Goal: Task Accomplishment & Management: Complete application form

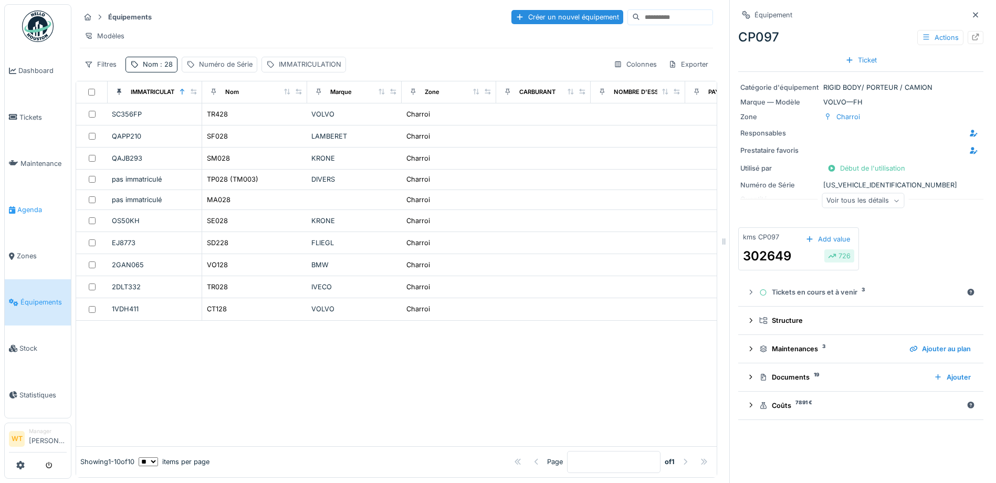
click at [29, 205] on span "Agenda" at bounding box center [41, 210] width 49 height 10
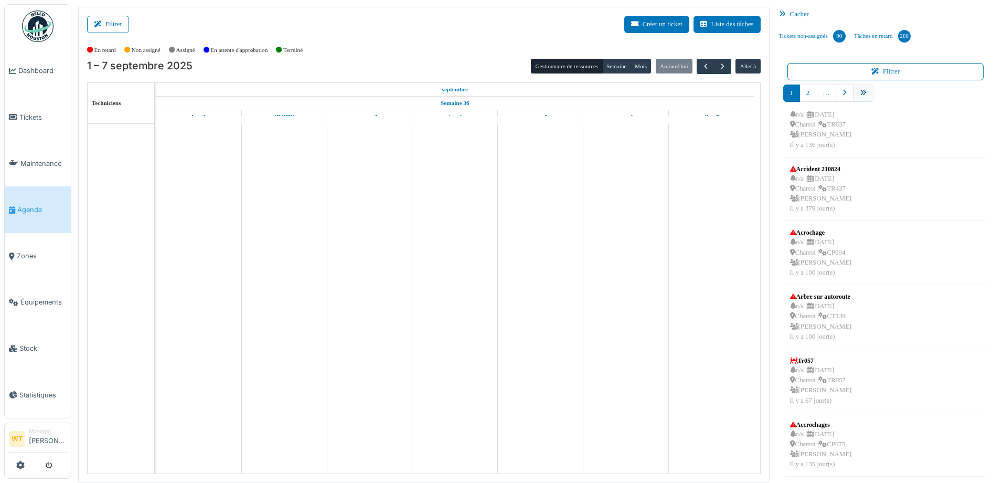
click at [853, 91] on link "pager" at bounding box center [863, 92] width 20 height 17
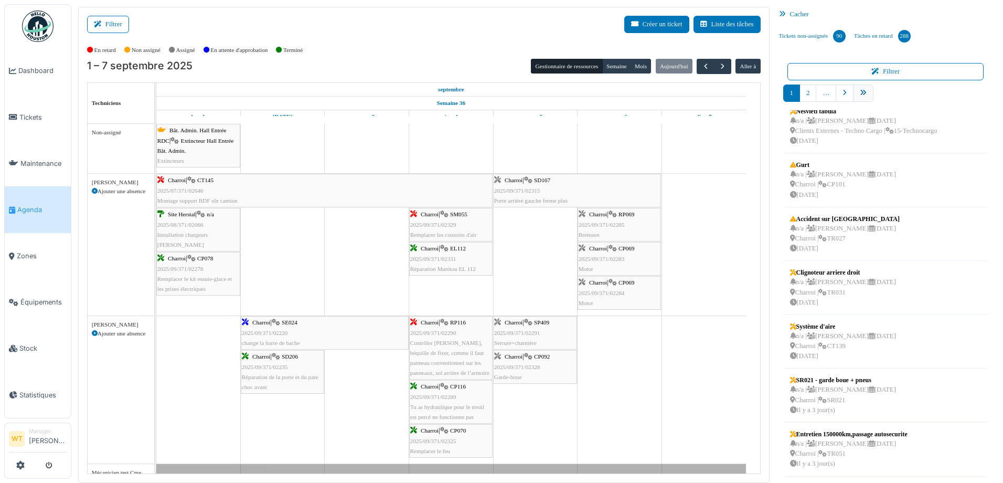
scroll to position [173, 0]
click at [880, 99] on link "10" at bounding box center [883, 92] width 20 height 17
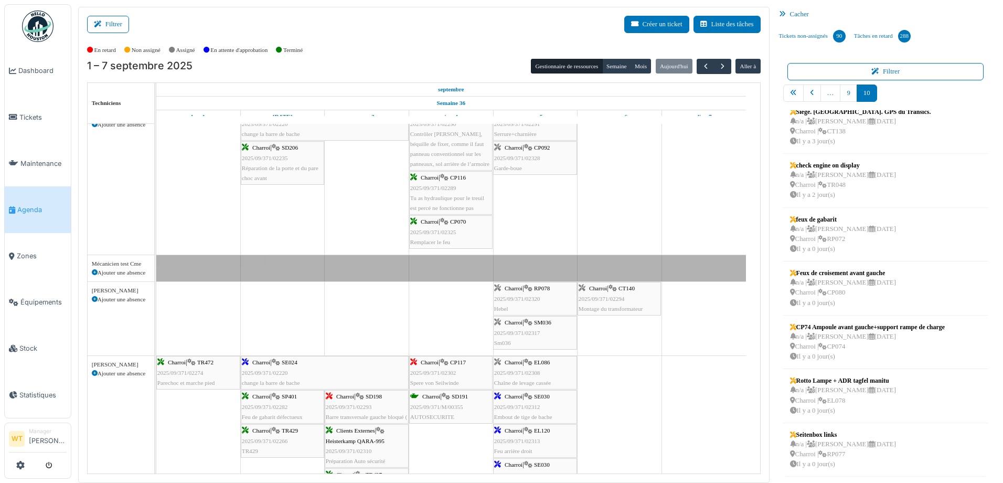
scroll to position [0, 0]
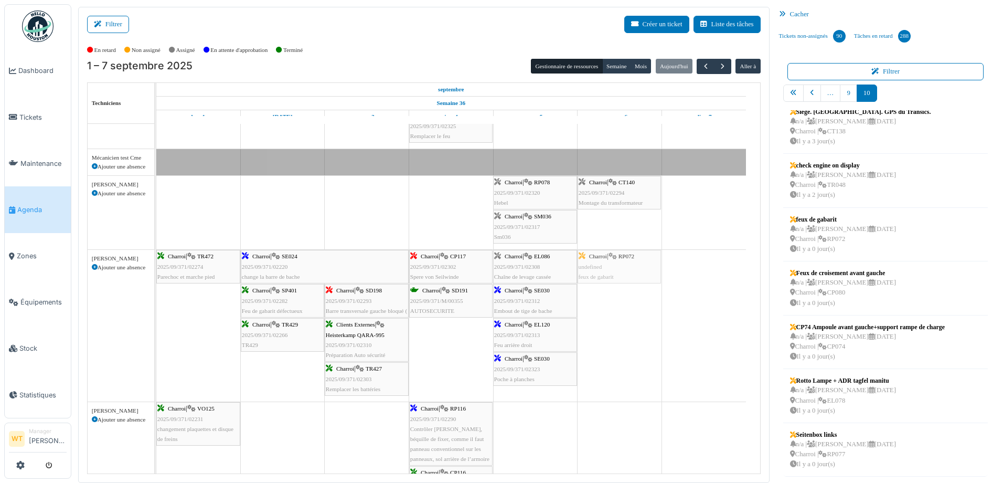
drag, startPoint x: 808, startPoint y: 243, endPoint x: 647, endPoint y: 285, distance: 166.6
click at [647, 285] on div "Filtrer Créer un ticket Liste des tâches Afficher les tâches non assignées *** …" at bounding box center [537, 245] width 929 height 476
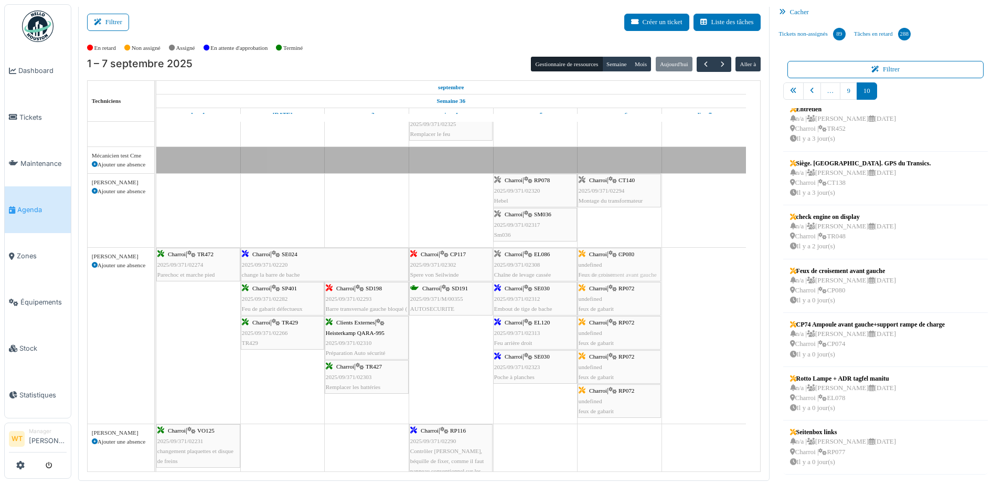
drag, startPoint x: 827, startPoint y: 284, endPoint x: 645, endPoint y: 308, distance: 182.5
click at [645, 308] on div "Filtrer Créer un ticket Liste des tâches Afficher les tâches non assignées *** …" at bounding box center [537, 243] width 929 height 476
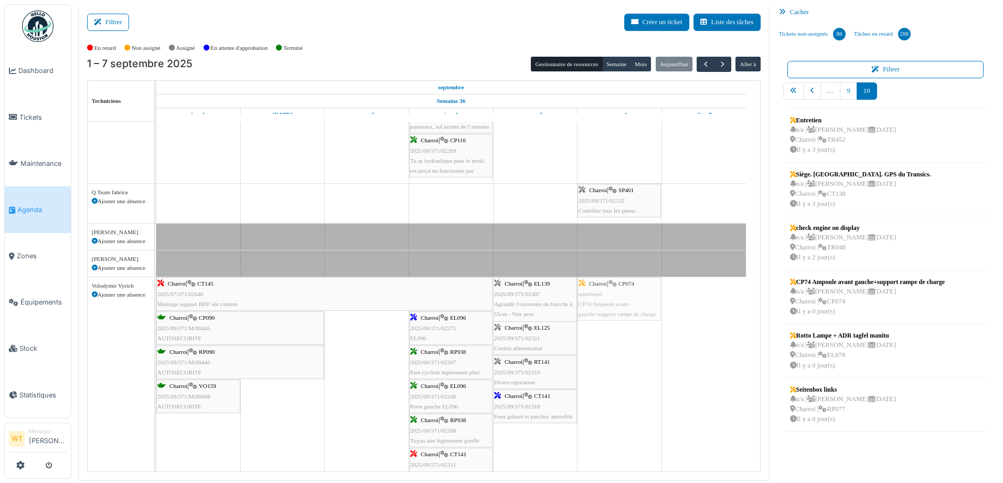
drag, startPoint x: 817, startPoint y: 305, endPoint x: 659, endPoint y: 316, distance: 157.9
click at [645, 316] on div "Filtrer Créer un ticket Liste des tâches Afficher les tâches non assignées *** …" at bounding box center [537, 243] width 929 height 476
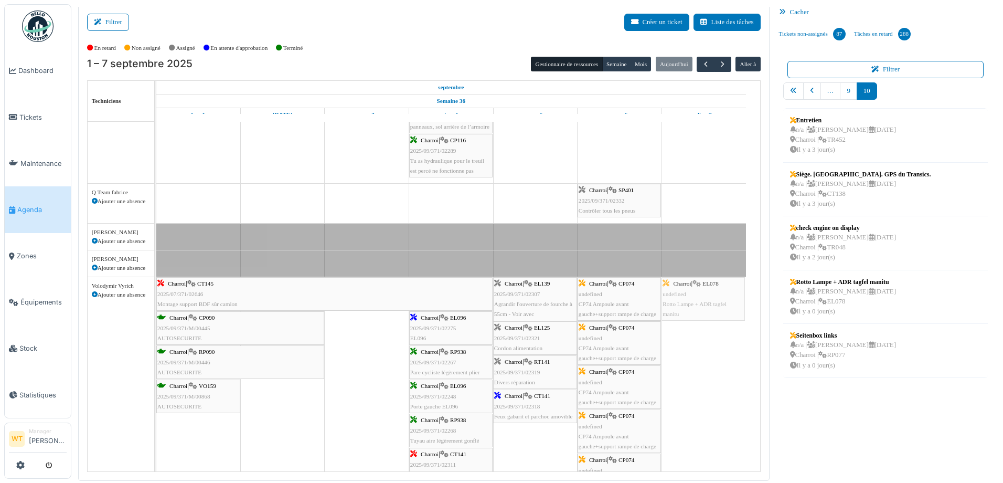
drag, startPoint x: 864, startPoint y: 292, endPoint x: 678, endPoint y: 327, distance: 189.0
click at [678, 327] on div "Filtrer Créer un ticket Liste des tâches Afficher les tâches non assignées *** …" at bounding box center [537, 243] width 929 height 476
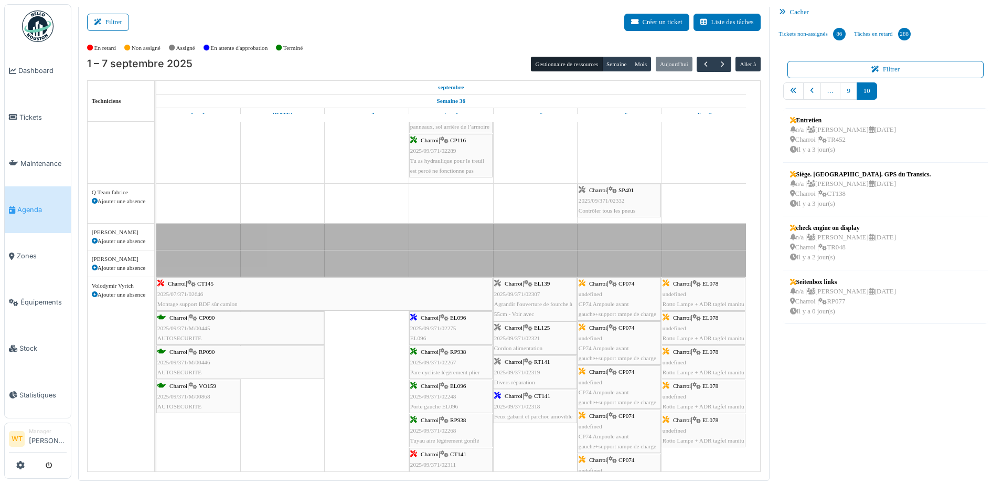
click at [676, 327] on span "undefined" at bounding box center [675, 328] width 24 height 6
drag, startPoint x: 690, startPoint y: 295, endPoint x: 634, endPoint y: 306, distance: 56.3
click at [156, 306] on div "Charroi | CT145 2025/07/371/02646 Montage support BDF sûr camion Charroi | EL13…" at bounding box center [156, 404] width 0 height 254
drag, startPoint x: 699, startPoint y: 295, endPoint x: 612, endPoint y: 303, distance: 86.9
click at [156, 303] on div "Charroi | CT145 2025/07/371/02646 Montage support BDF sûr camion Charroi | EL13…" at bounding box center [156, 412] width 0 height 270
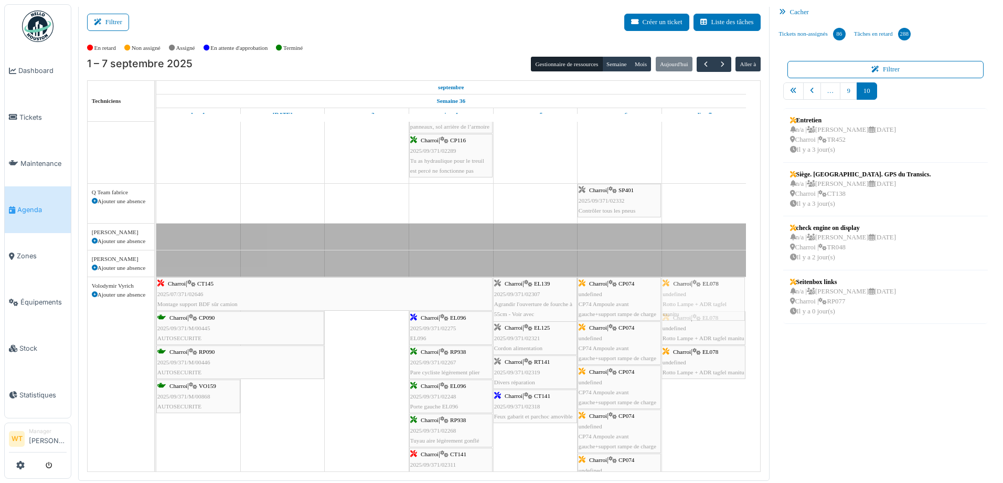
drag, startPoint x: 688, startPoint y: 295, endPoint x: 617, endPoint y: 300, distance: 71.0
click at [156, 300] on div "Charroi | CT145 2025/07/371/02646 Montage support BDF sûr camion Charroi | EL13…" at bounding box center [156, 434] width 0 height 314
click at [156, 305] on div "Charroi | CT145 2025/07/371/02646 Montage support BDF sûr camion Charroi | EL13…" at bounding box center [156, 456] width 0 height 358
drag, startPoint x: 679, startPoint y: 297, endPoint x: 614, endPoint y: 304, distance: 65.0
click at [156, 304] on div "Charroi | CT145 2025/07/371/02646 Montage support BDF sûr camion Charroi | EL13…" at bounding box center [156, 478] width 0 height 402
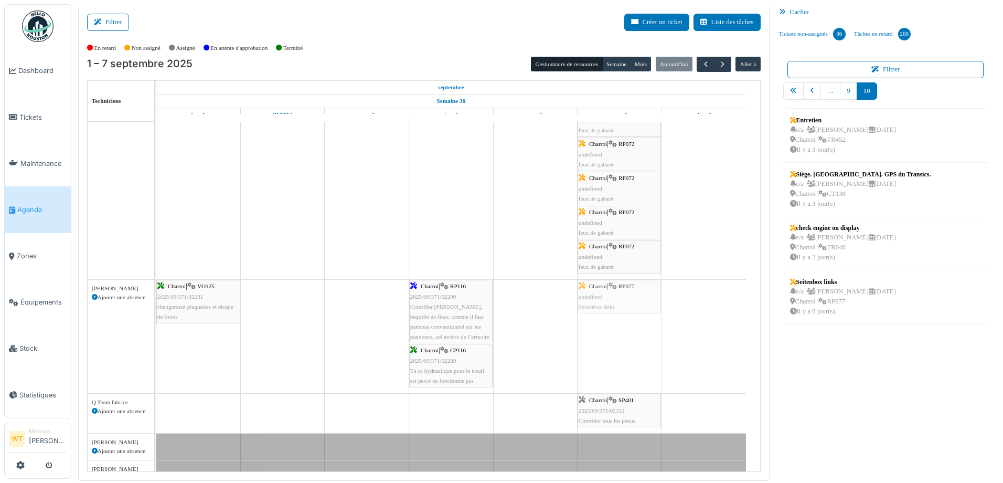
drag, startPoint x: 816, startPoint y: 293, endPoint x: 652, endPoint y: 305, distance: 164.2
click at [652, 305] on div "Filtrer Créer un ticket Liste des tâches Afficher les tâches non assignées *** …" at bounding box center [537, 243] width 929 height 476
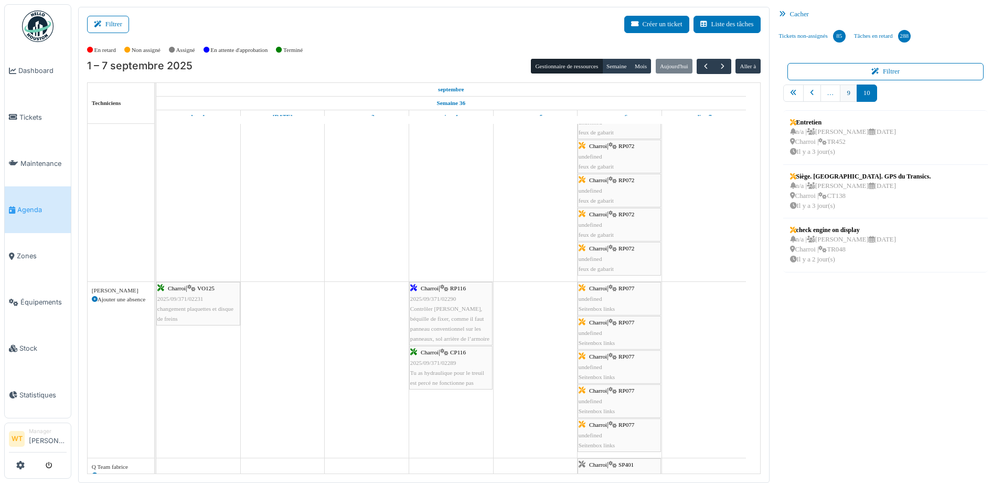
click at [842, 97] on link "9" at bounding box center [848, 92] width 17 height 17
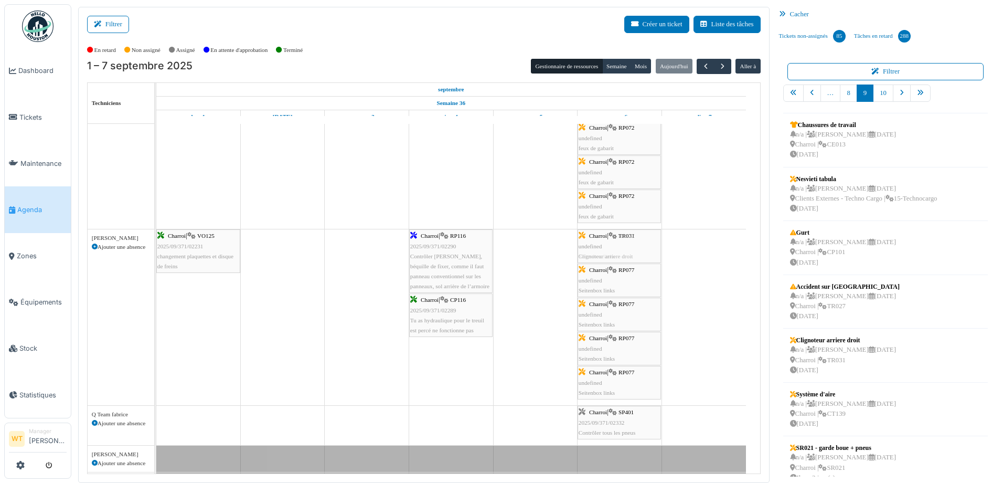
drag, startPoint x: 816, startPoint y: 342, endPoint x: 652, endPoint y: 342, distance: 163.7
click at [652, 342] on div "Filtrer Créer un ticket Liste des tâches Afficher les tâches non assignées *** …" at bounding box center [537, 245] width 929 height 476
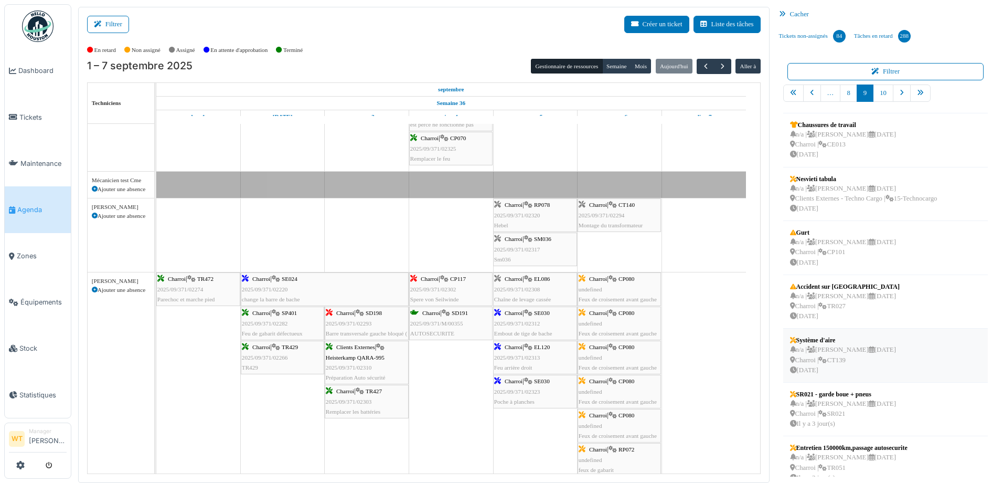
click at [823, 364] on div "n/a | Marc Vasen 08/09/2025 Charroi | CT139 Il y a 4 jour(s)" at bounding box center [843, 360] width 106 height 30
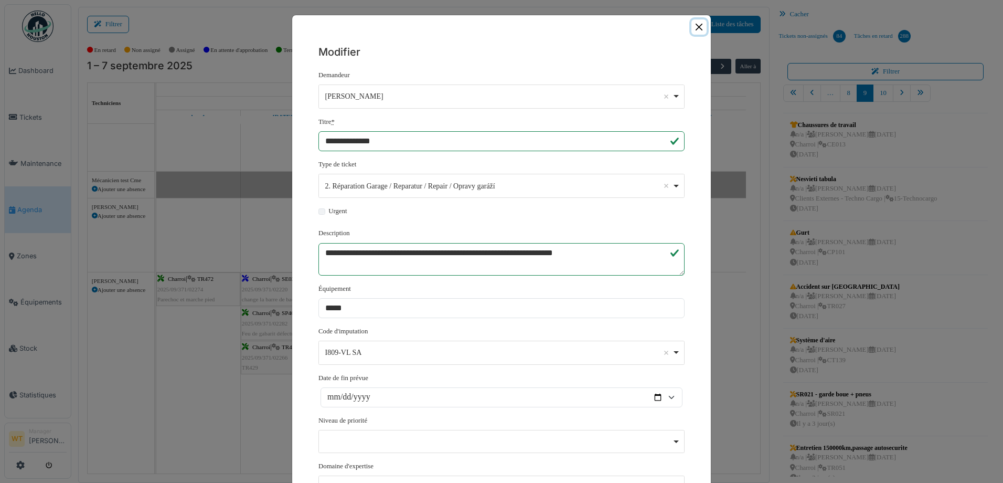
click at [692, 19] on button "Close" at bounding box center [699, 26] width 15 height 15
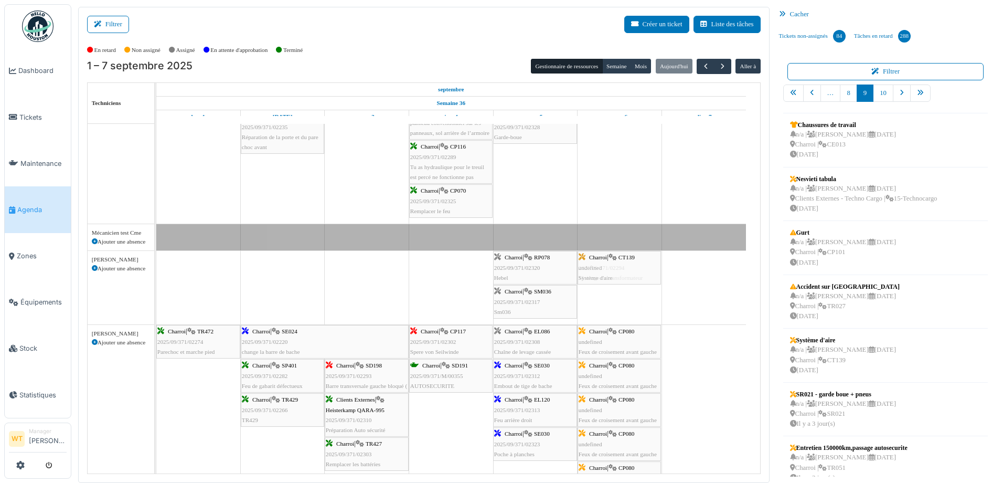
drag, startPoint x: 811, startPoint y: 363, endPoint x: 616, endPoint y: 301, distance: 205.1
click at [616, 301] on div "Filtrer Créer un ticket Liste des tâches Afficher les tâches non assignées *** …" at bounding box center [537, 245] width 929 height 476
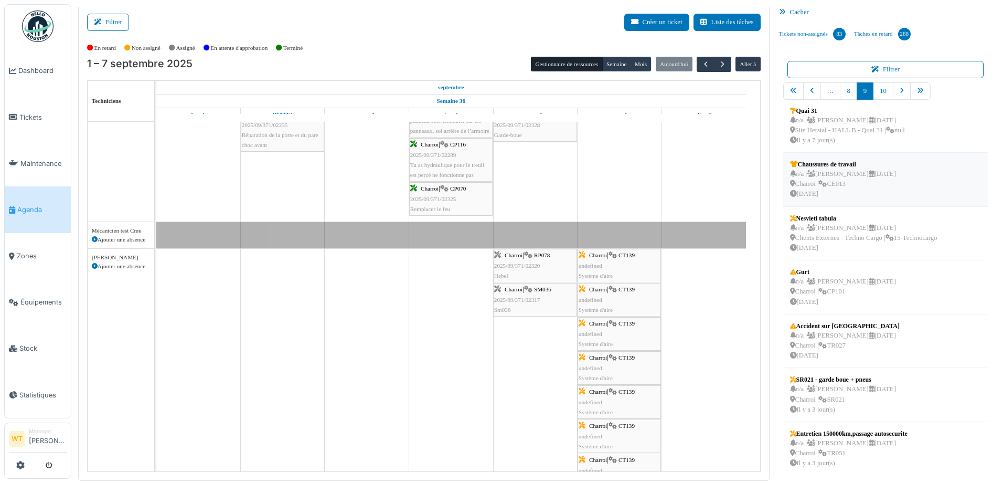
scroll to position [65, 0]
click at [868, 403] on div "n/a | Marc Vasen 09/09/2025 Charroi | SR021 Il y a 3 jour(s)" at bounding box center [843, 398] width 106 height 30
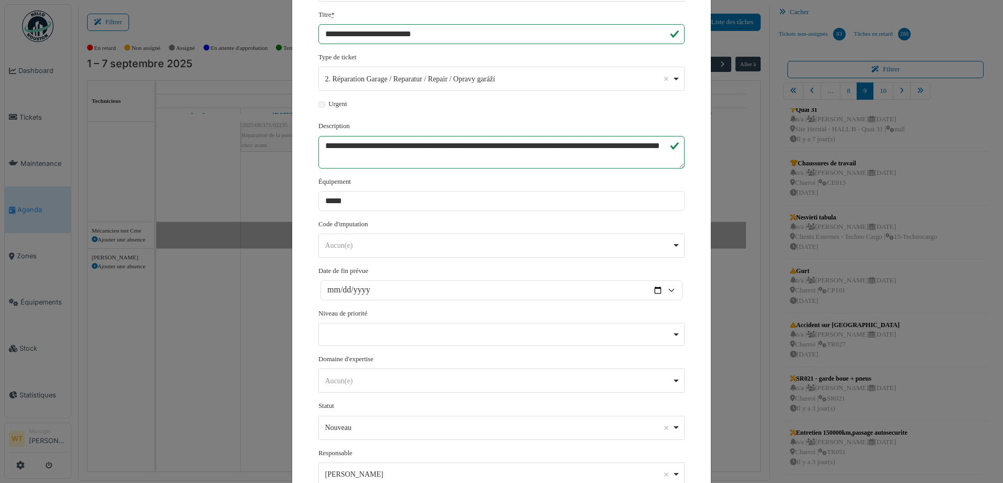
scroll to position [0, 0]
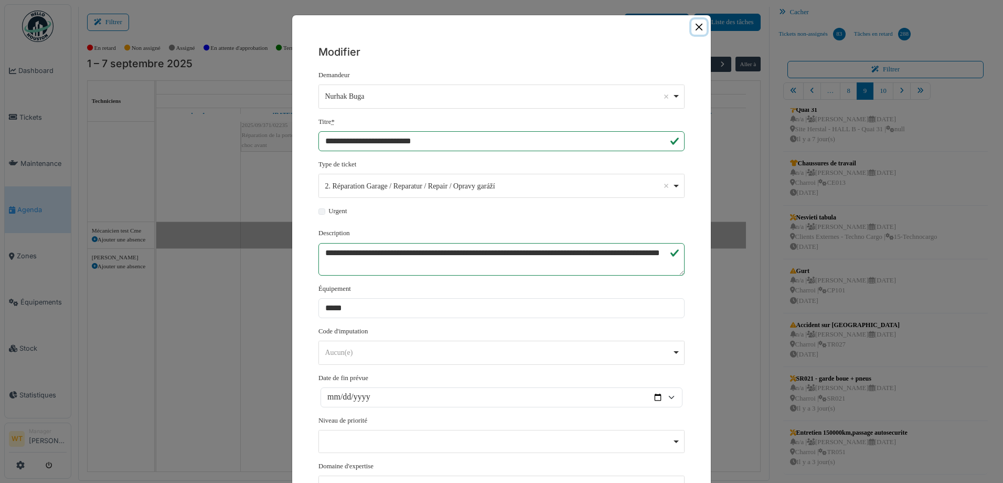
click at [694, 24] on button "Close" at bounding box center [699, 26] width 15 height 15
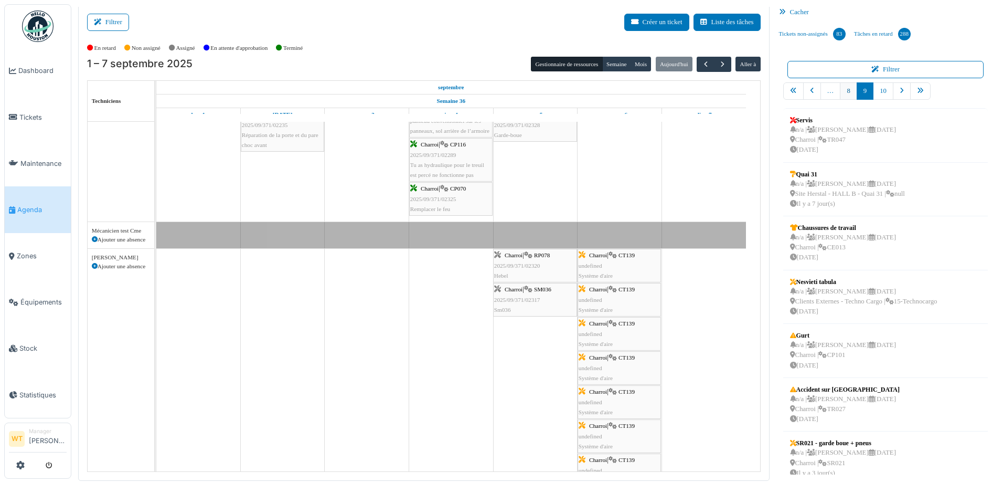
click at [840, 90] on link "8" at bounding box center [848, 90] width 17 height 17
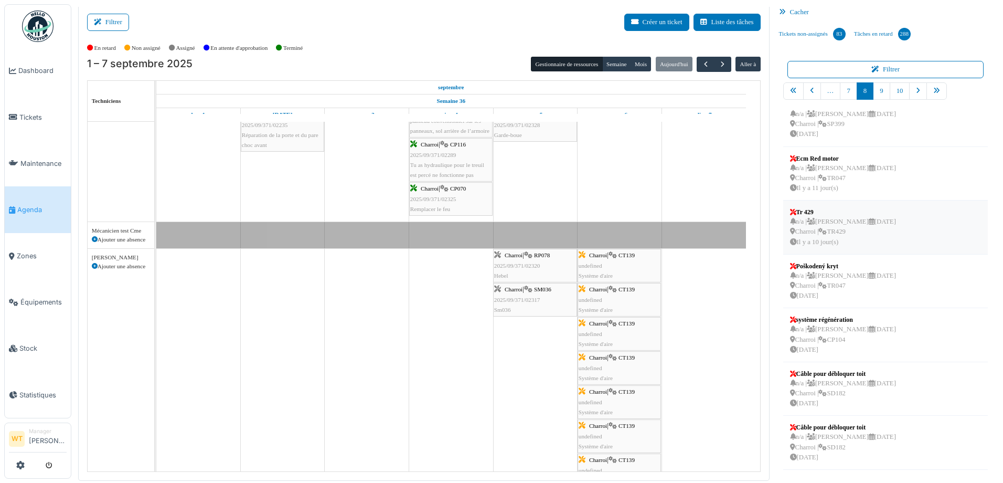
scroll to position [173, 0]
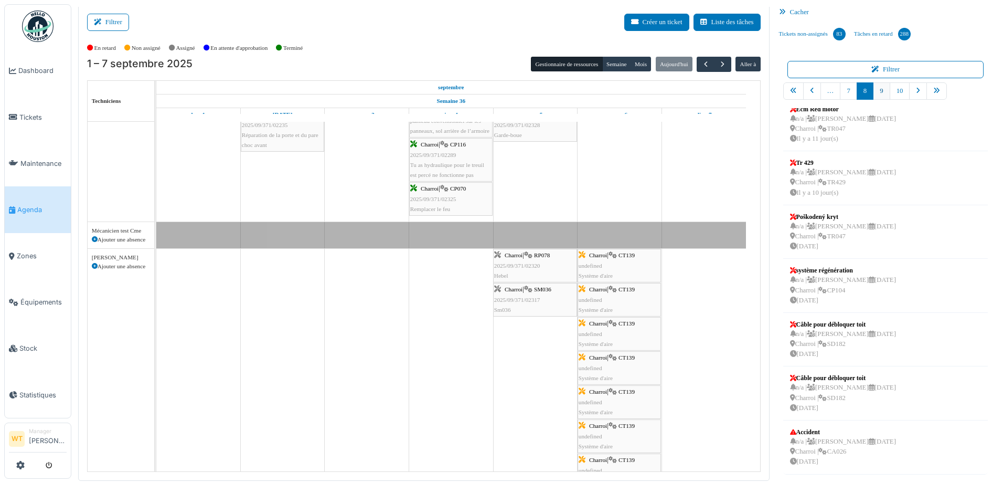
click at [873, 86] on link "9" at bounding box center [881, 90] width 17 height 17
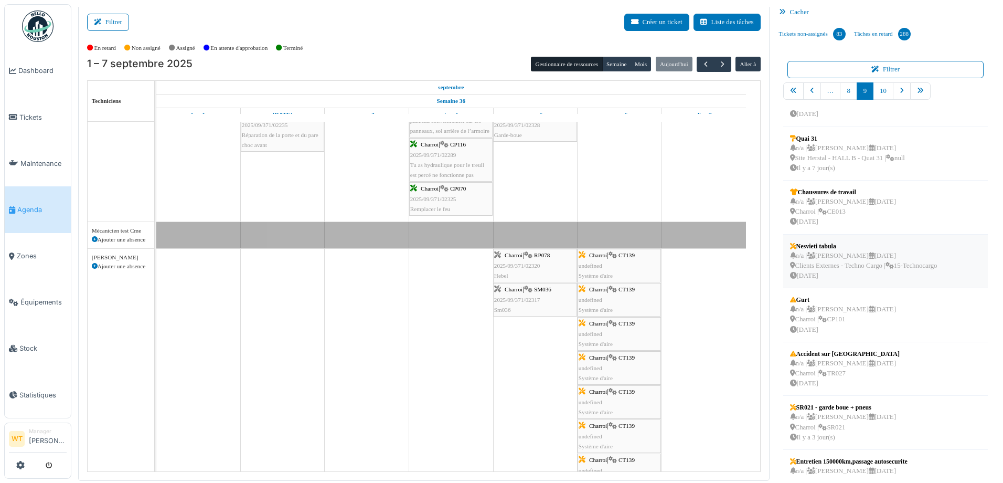
scroll to position [0, 0]
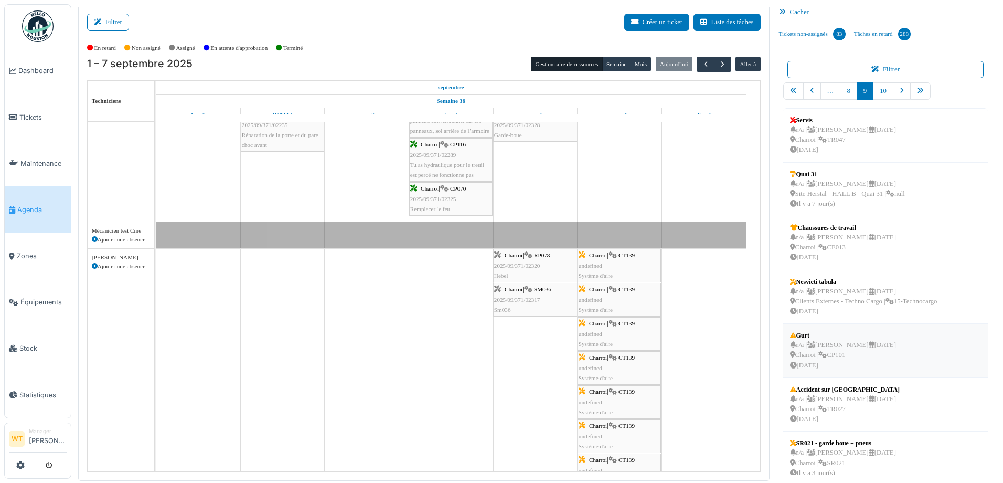
click at [844, 353] on div "n/a | Marc Vasen 08/09/2025 Charroi | CP101 Il y a 4 jour(s)" at bounding box center [843, 355] width 106 height 30
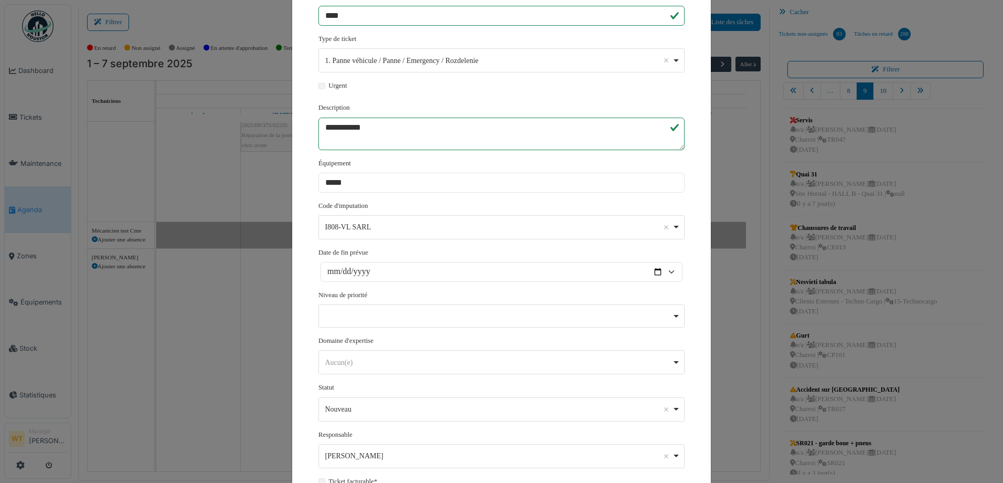
scroll to position [194, 0]
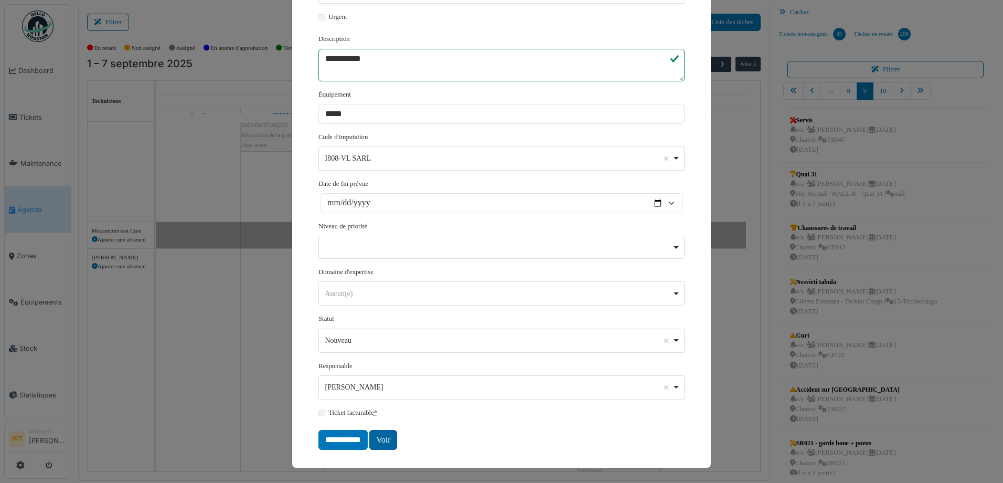
click at [388, 440] on link "Voir" at bounding box center [383, 440] width 28 height 20
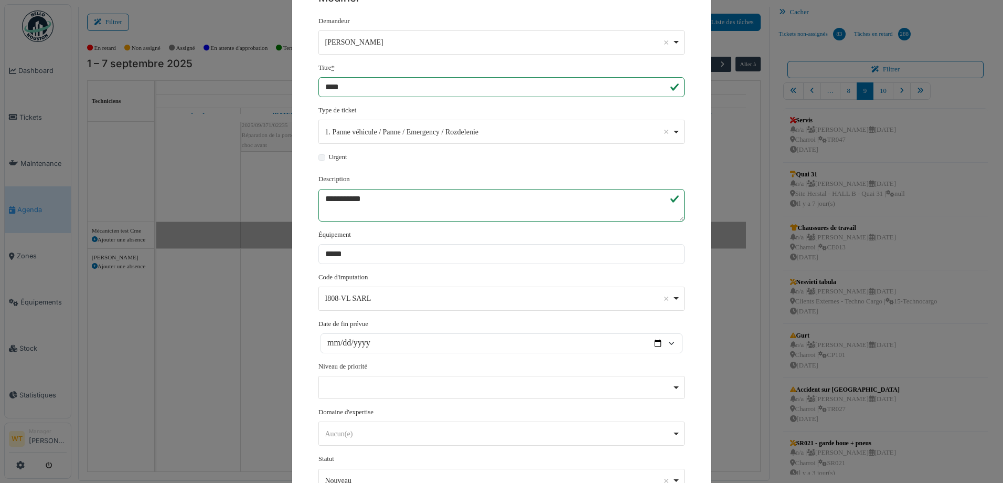
scroll to position [0, 0]
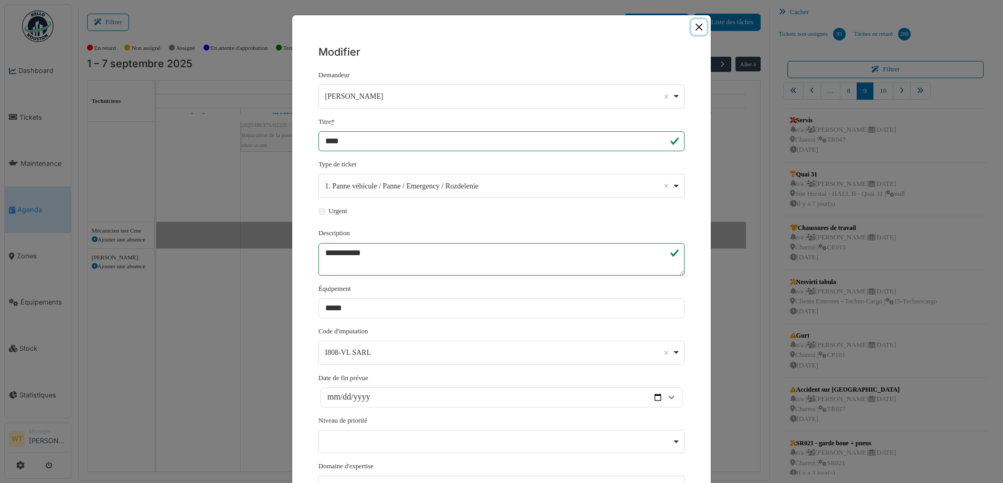
click at [693, 23] on button "Close" at bounding box center [699, 26] width 15 height 15
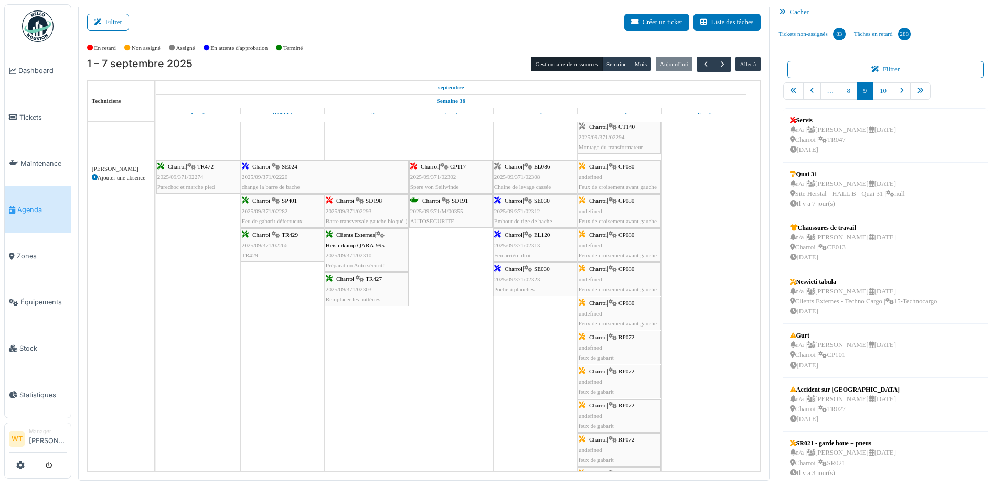
scroll to position [647, 0]
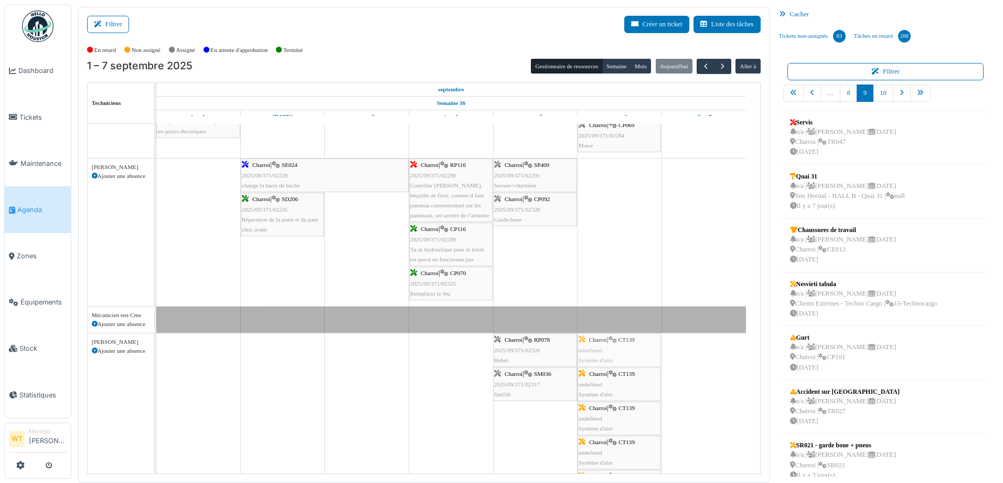
drag, startPoint x: 624, startPoint y: 366, endPoint x: 631, endPoint y: 361, distance: 8.3
click at [156, 361] on div "Charroi | RP078 2025/09/371/02320 Hebel Charroi | CT139 undefined Système d'air…" at bounding box center [156, 472] width 0 height 278
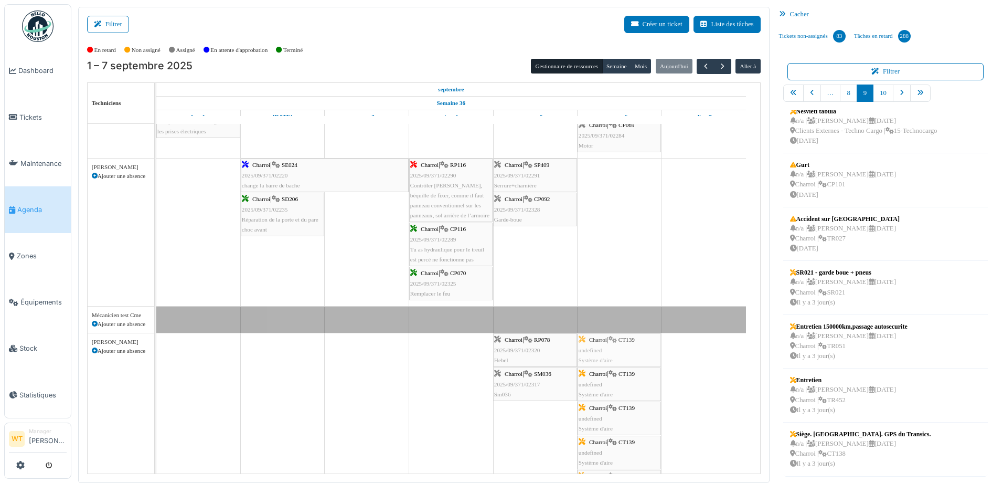
drag, startPoint x: 614, startPoint y: 345, endPoint x: 613, endPoint y: 355, distance: 10.0
click at [156, 356] on div "Charroi | RP078 2025/09/371/02320 Hebel Charroi | CT139 undefined Système d'air…" at bounding box center [156, 472] width 0 height 278
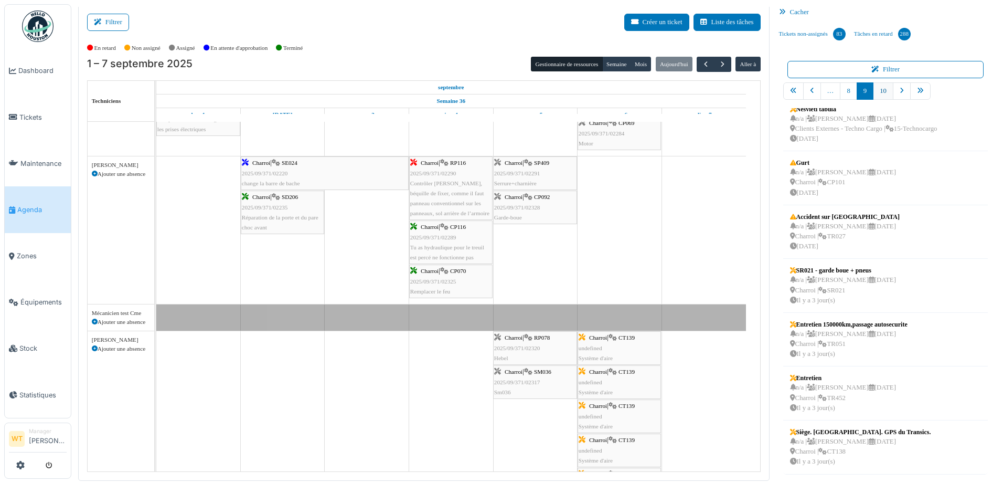
click at [882, 89] on link "10" at bounding box center [883, 90] width 20 height 17
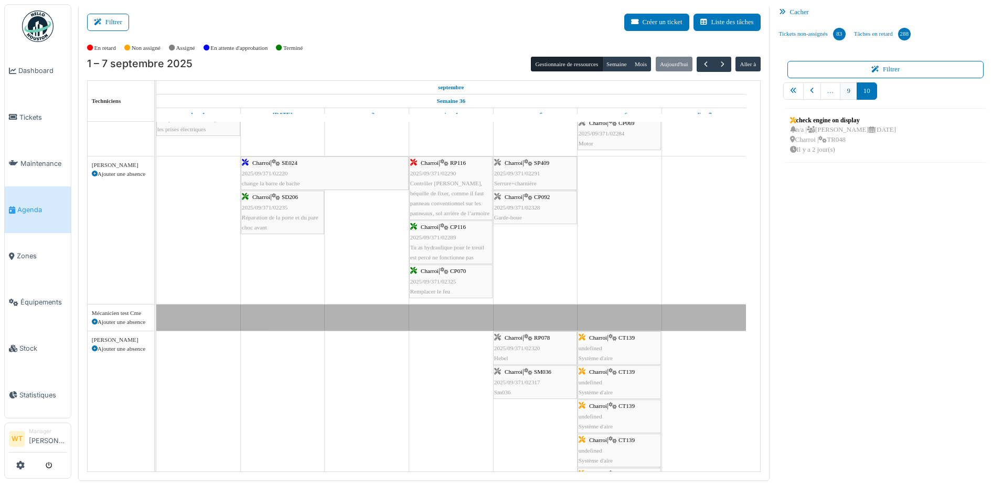
click at [842, 91] on link "9" at bounding box center [848, 90] width 17 height 17
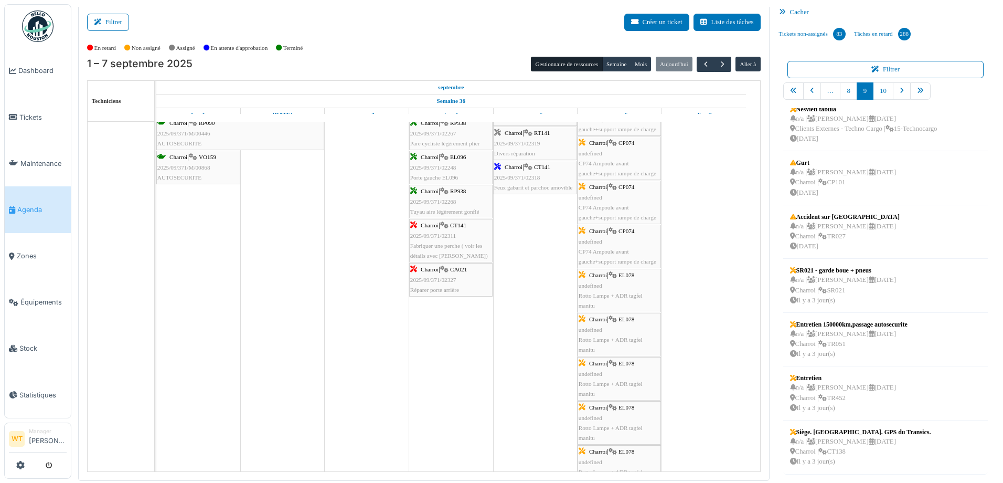
drag, startPoint x: 811, startPoint y: 188, endPoint x: 631, endPoint y: 254, distance: 191.1
click at [623, 256] on div "Filtrer Créer un ticket Liste des tâches Afficher les tâches non assignées *** …" at bounding box center [537, 243] width 929 height 476
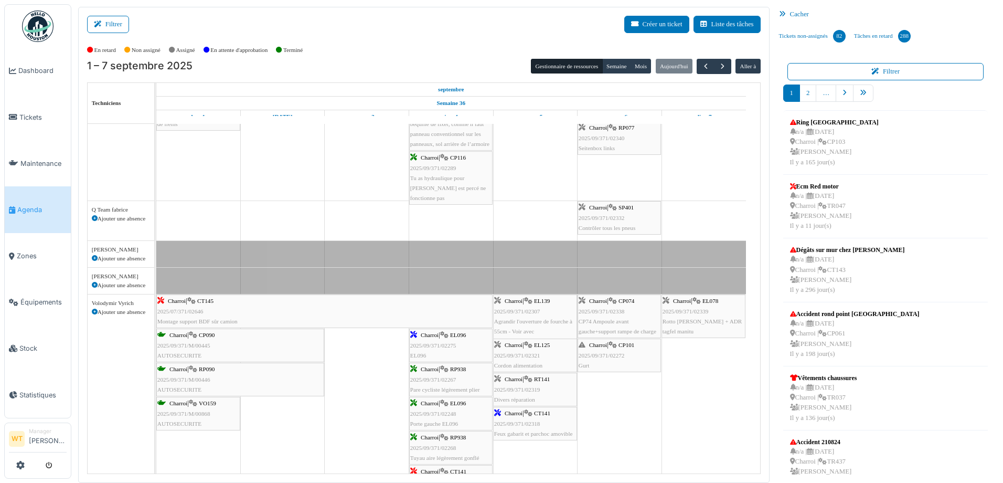
scroll to position [594, 0]
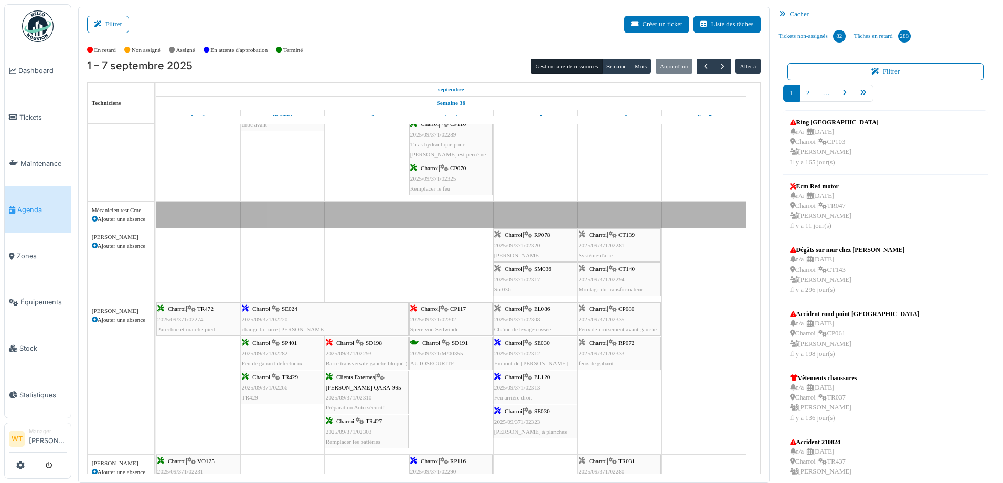
click at [612, 251] on div "Charroi | CT139 2025/09/371/02281 Système d'aire" at bounding box center [619, 245] width 81 height 30
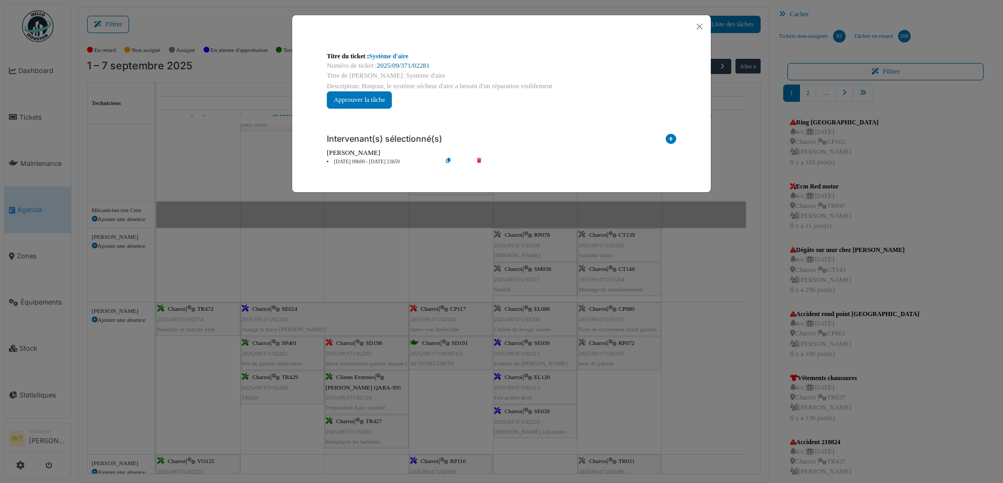
click at [397, 62] on link "2025/09/371/02281" at bounding box center [403, 65] width 52 height 7
click at [698, 24] on button "Close" at bounding box center [700, 26] width 14 height 14
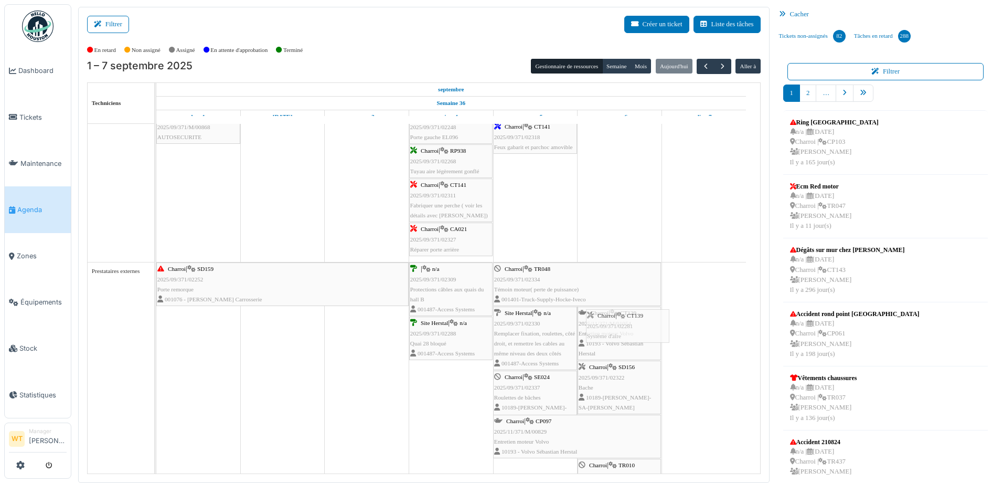
drag, startPoint x: 616, startPoint y: 270, endPoint x: 624, endPoint y: 323, distance: 53.1
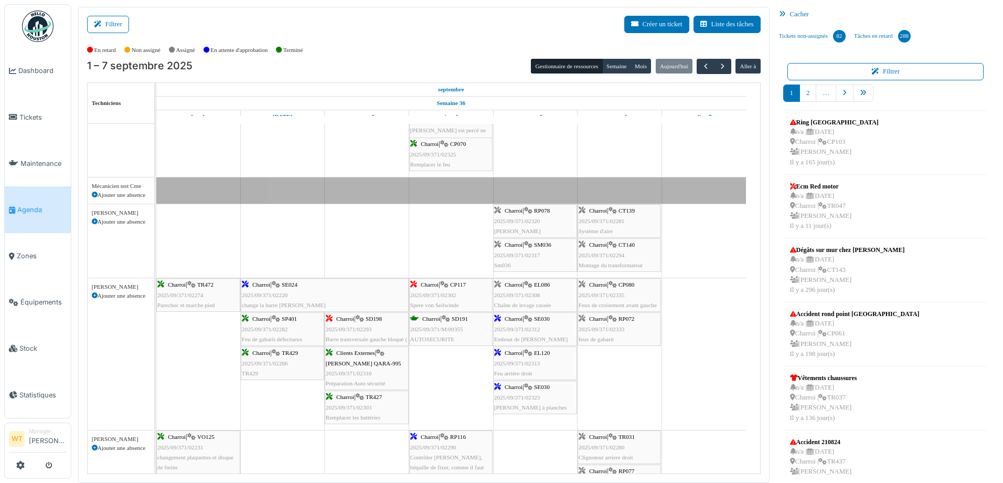
click at [612, 223] on span "2025/09/371/02281" at bounding box center [602, 221] width 46 height 6
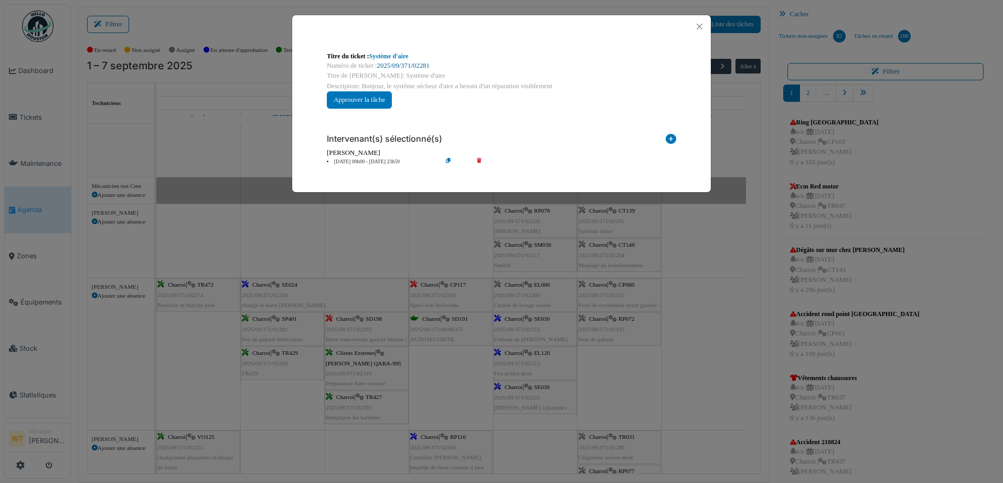
click at [395, 65] on link "2025/09/371/02281" at bounding box center [403, 65] width 52 height 7
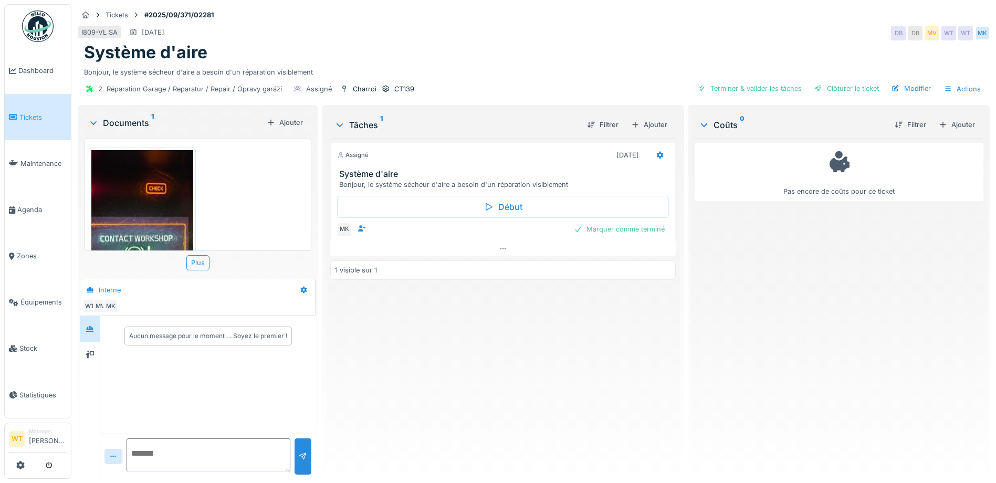
click at [157, 228] on img at bounding box center [142, 260] width 102 height 220
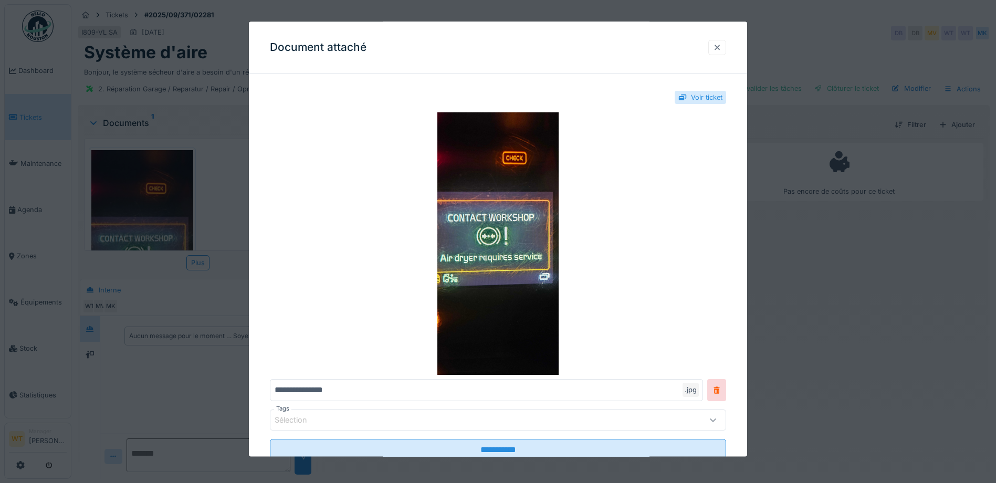
click at [721, 46] on div at bounding box center [717, 48] width 8 height 10
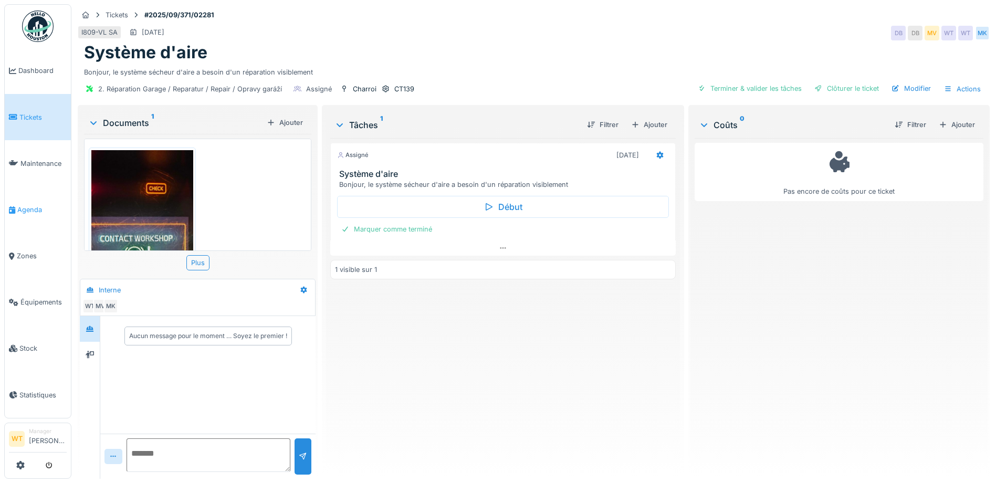
click at [14, 206] on icon at bounding box center [12, 209] width 6 height 7
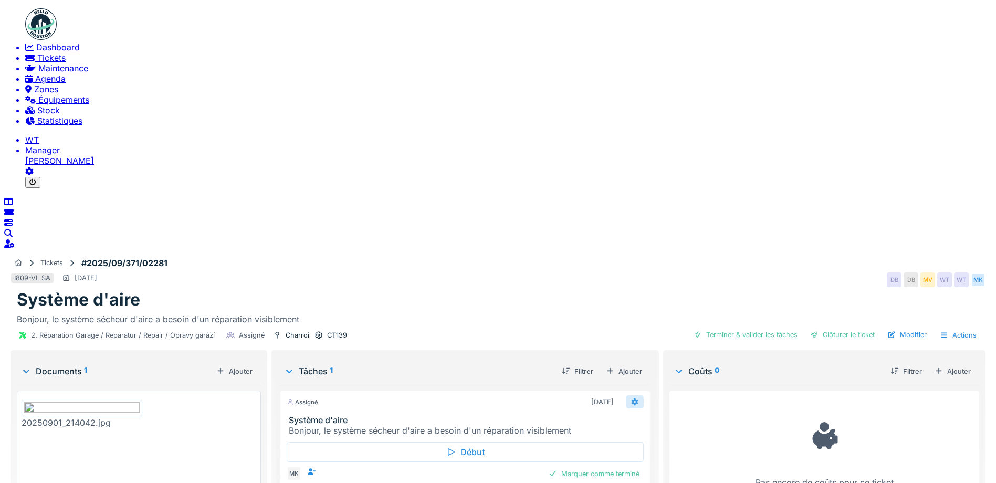
click at [638, 398] on icon at bounding box center [634, 401] width 7 height 7
drag, startPoint x: 472, startPoint y: 239, endPoint x: 406, endPoint y: 238, distance: 66.6
click at [471, 436] on div "Début MK Marquer comme terminé" at bounding box center [465, 460] width 370 height 49
click at [316, 468] on icon at bounding box center [312, 471] width 8 height 7
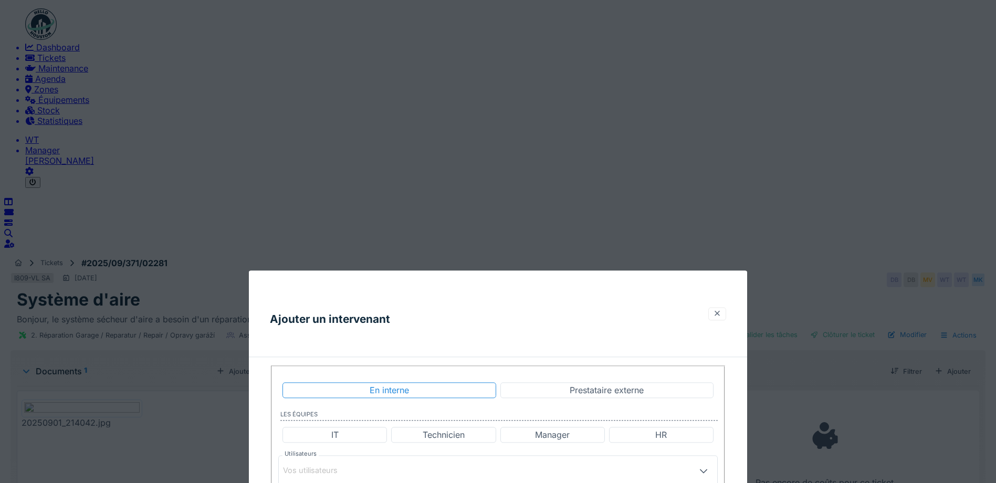
click at [726, 307] on div at bounding box center [717, 313] width 18 height 13
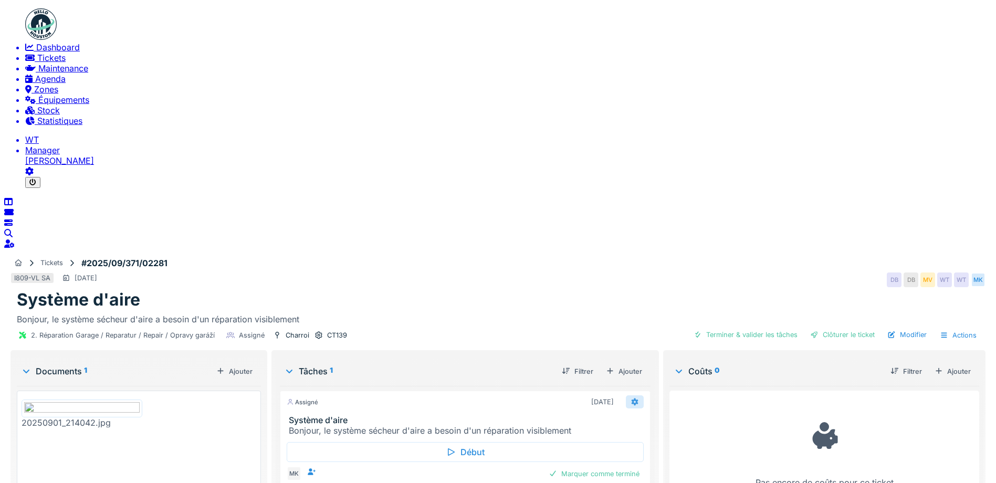
click at [643, 395] on div at bounding box center [635, 401] width 18 height 13
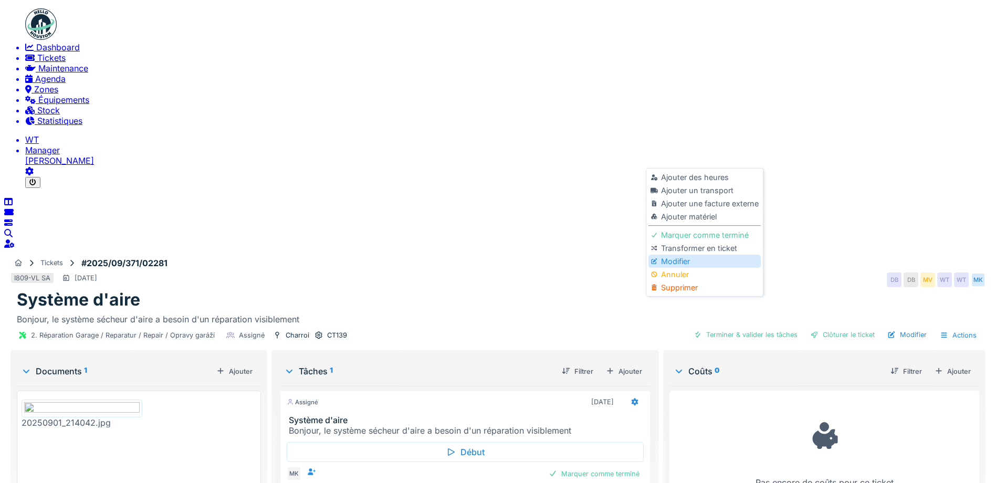
drag, startPoint x: 683, startPoint y: 289, endPoint x: 685, endPoint y: 279, distance: 9.7
click at [685, 279] on div "Ajouter des heures Ajouter un transport Ajouter une facture externe Ajouter mat…" at bounding box center [704, 232] width 112 height 123
click at [685, 268] on div "Modifier" at bounding box center [704, 261] width 112 height 13
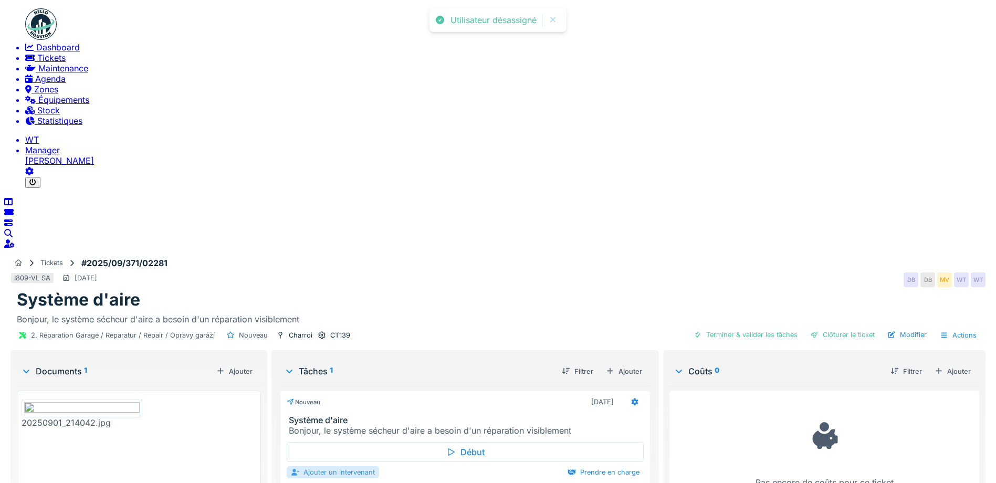
click at [378, 466] on div "Ajouter un intervenant" at bounding box center [333, 472] width 92 height 12
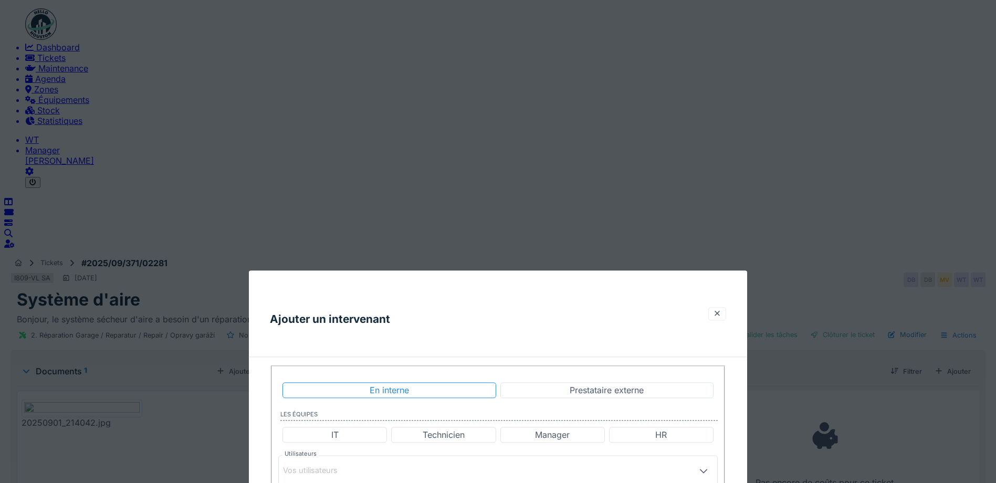
click at [428, 460] on div "Vos utilisateurs" at bounding box center [472, 470] width 378 height 21
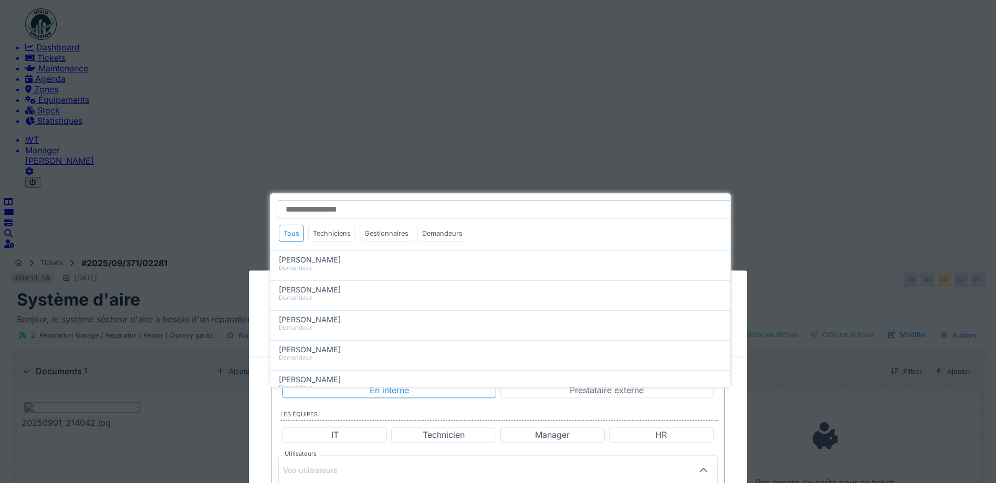
click at [549, 382] on div "Prestataire externe" at bounding box center [606, 390] width 213 height 16
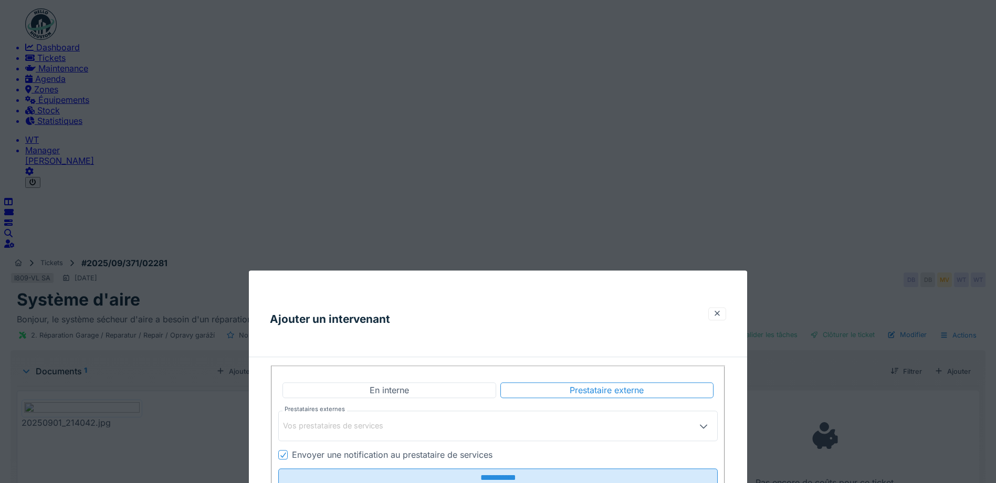
click at [422, 410] on div "Vos prestataires de services" at bounding box center [497, 425] width 439 height 30
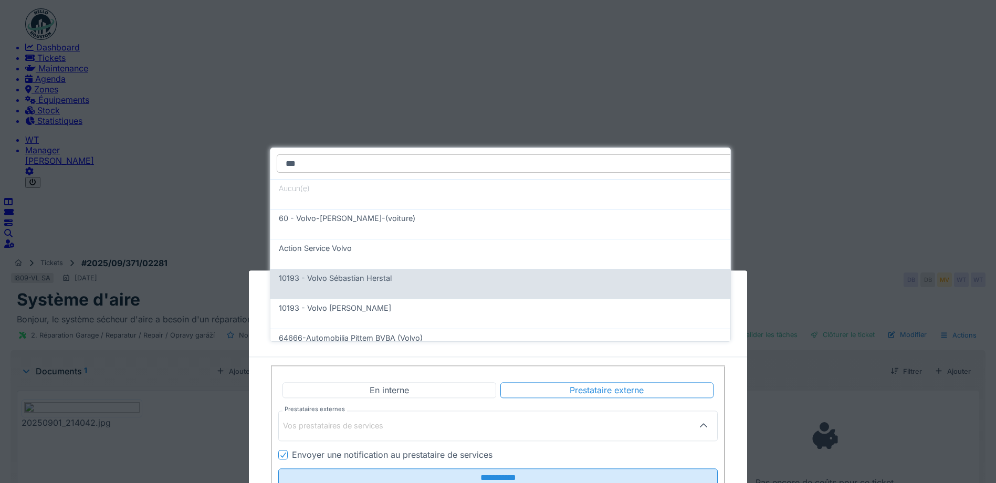
type input "***"
click at [380, 273] on span "10193 - Volvo Sébastian Herstal" at bounding box center [335, 277] width 113 height 9
type input "*****"
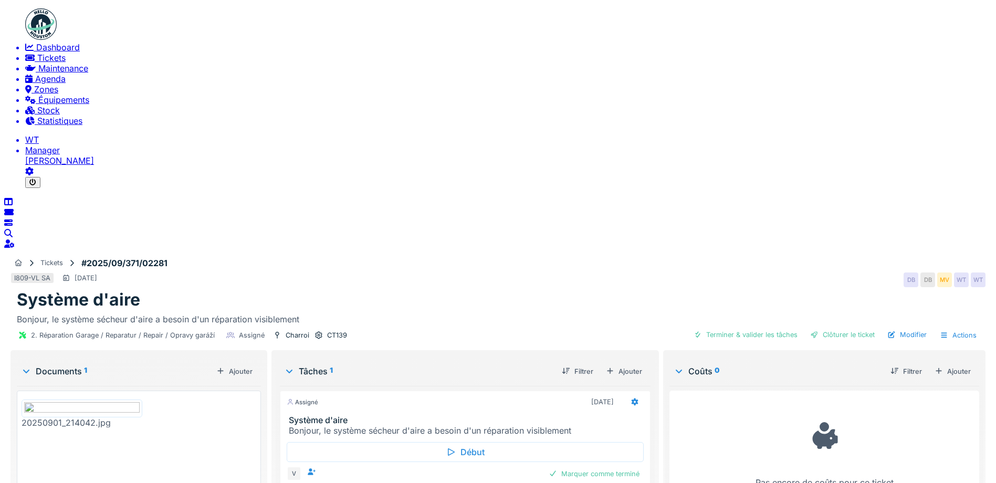
click at [35, 84] on span "Agenda" at bounding box center [50, 78] width 30 height 10
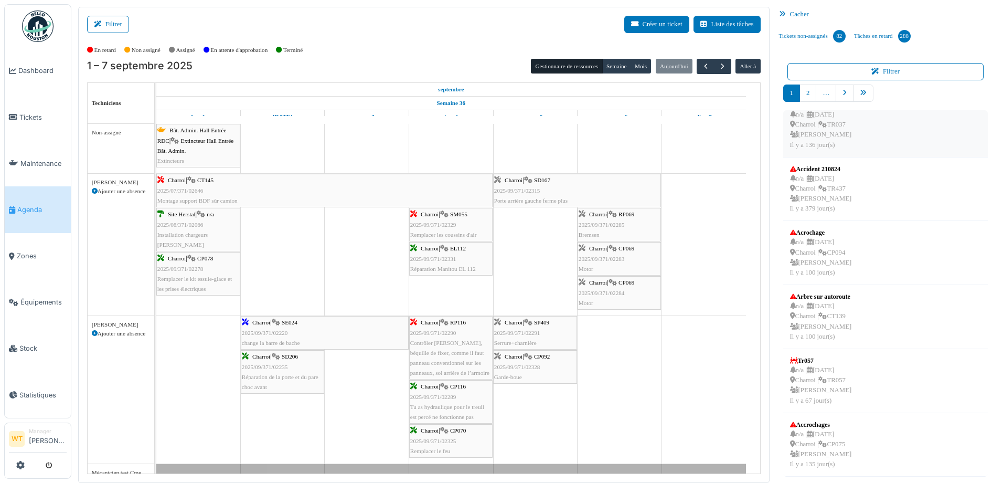
scroll to position [2, 0]
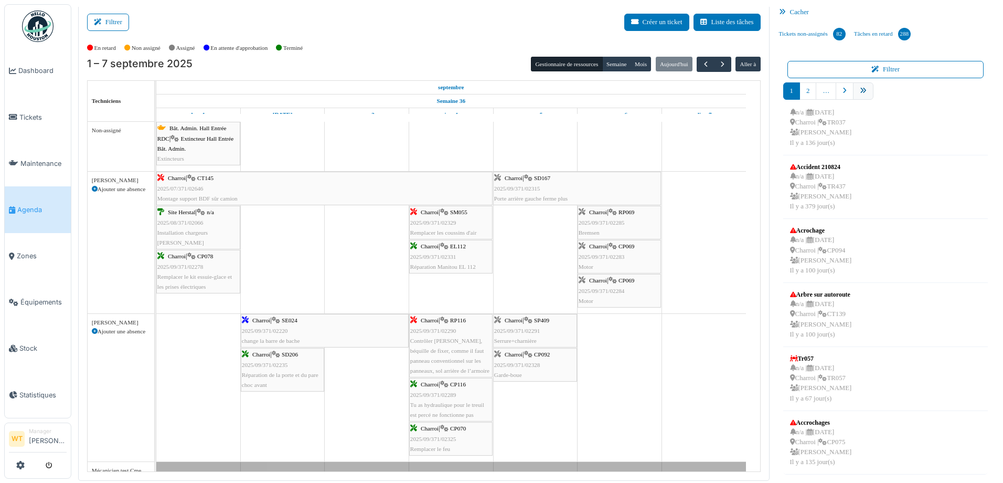
click at [855, 87] on link "pager" at bounding box center [863, 90] width 20 height 17
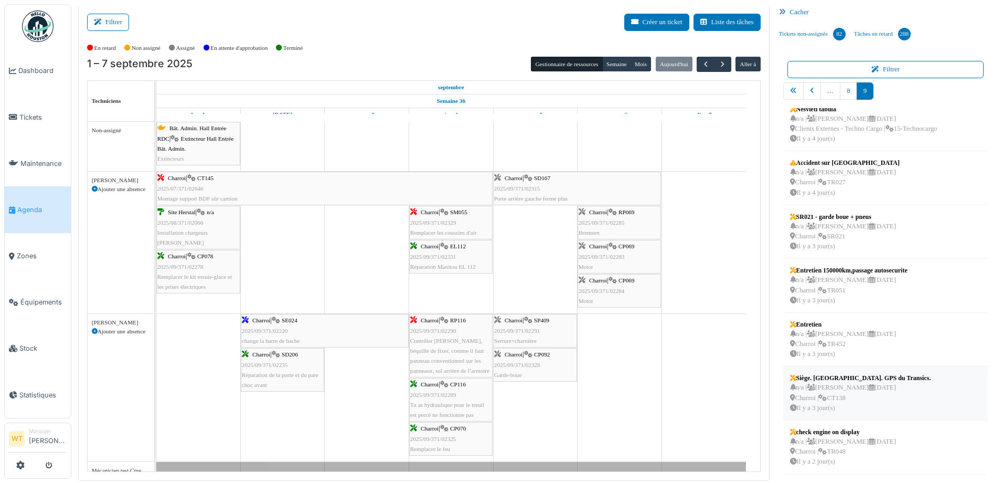
click at [869, 393] on div "n/a | Marc Vasen 09/09/2025 Charroi | CT138 Il y a 3 jour(s)" at bounding box center [860, 398] width 141 height 30
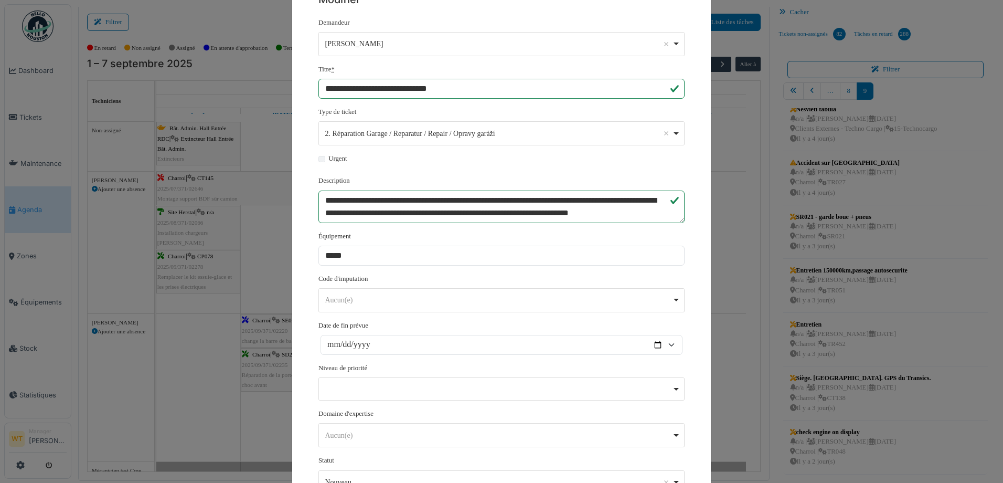
scroll to position [0, 0]
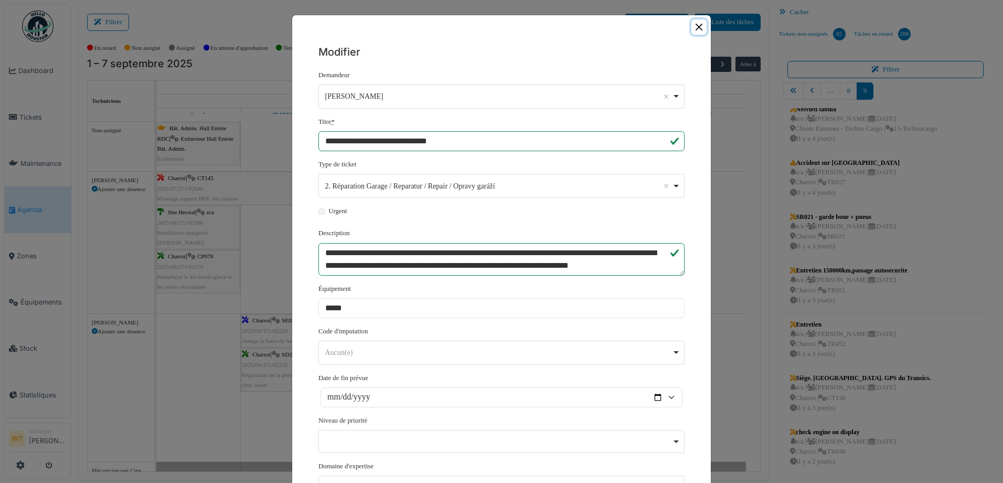
click at [698, 28] on button "Close" at bounding box center [699, 26] width 15 height 15
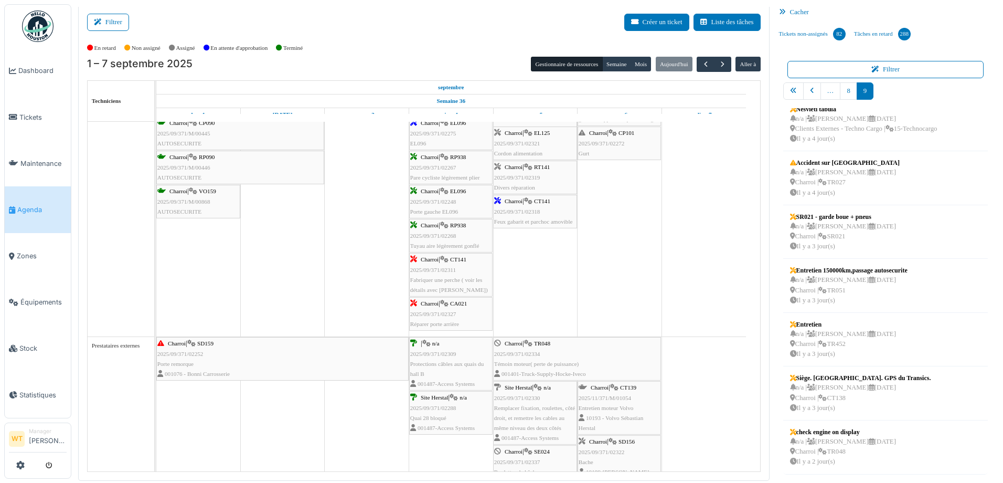
scroll to position [1023, 0]
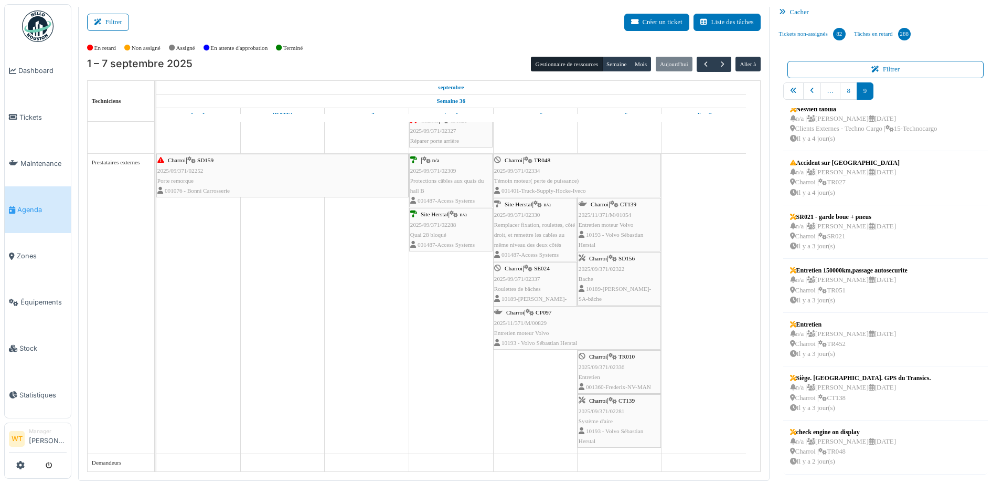
click at [627, 373] on div "Charroi | TR010 2025/09/371/02336 Entretien 001360-Frederix-NV-MAN" at bounding box center [619, 372] width 81 height 40
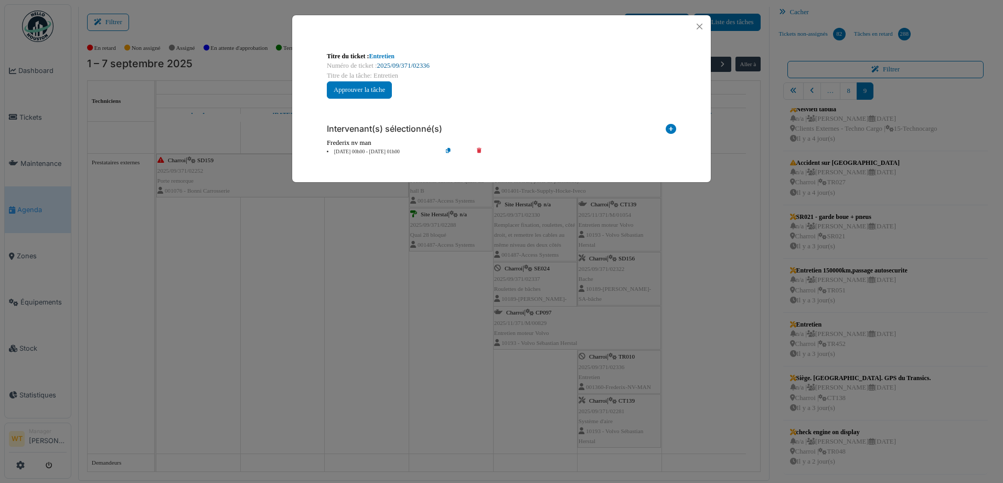
click at [410, 66] on link "2025/09/371/02336" at bounding box center [403, 65] width 52 height 7
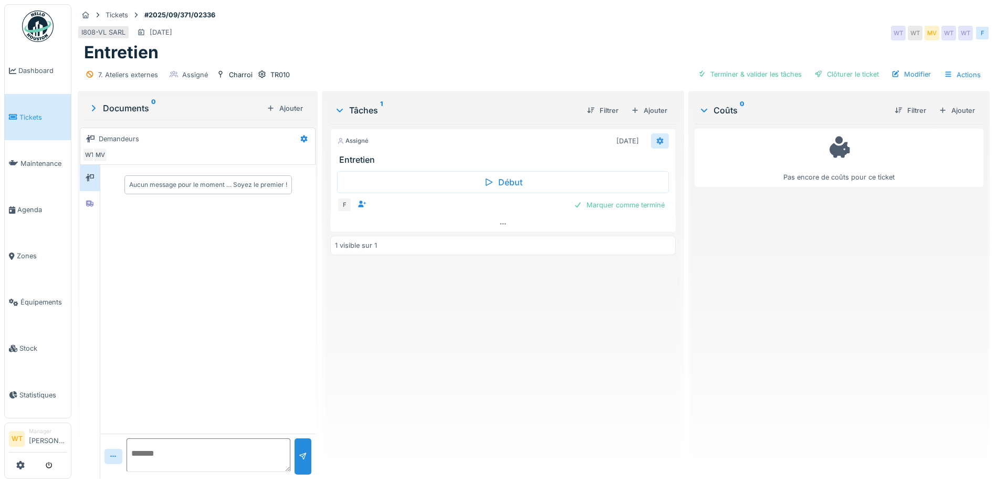
click at [651, 136] on div at bounding box center [660, 140] width 18 height 15
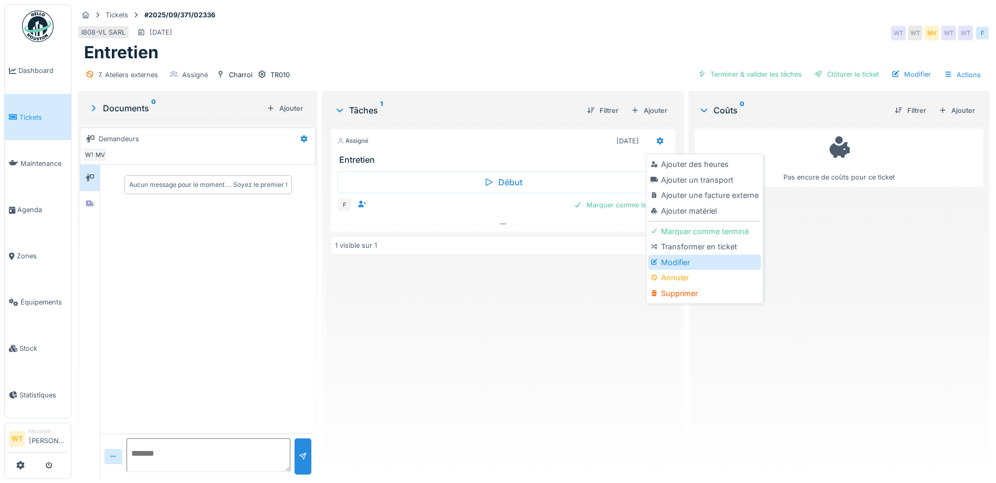
click at [682, 264] on div "Modifier" at bounding box center [704, 263] width 112 height 16
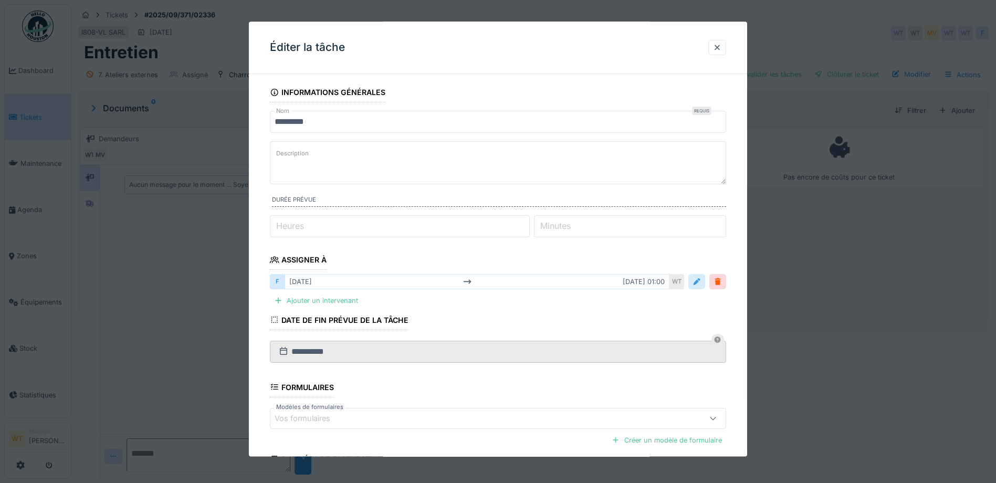
click at [697, 284] on div at bounding box center [696, 282] width 8 height 10
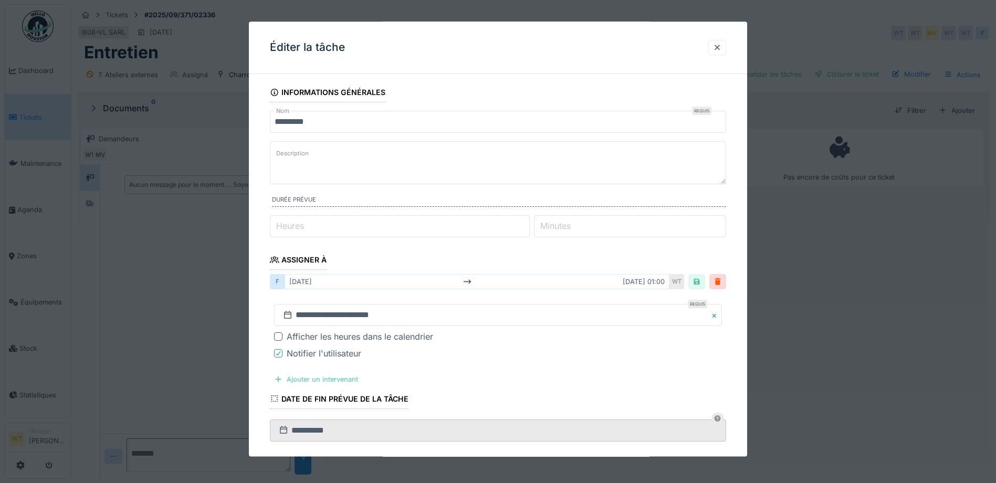
click at [491, 282] on div "[DATE] [DATE] 01:00" at bounding box center [476, 281] width 385 height 15
click at [700, 285] on div at bounding box center [696, 282] width 8 height 10
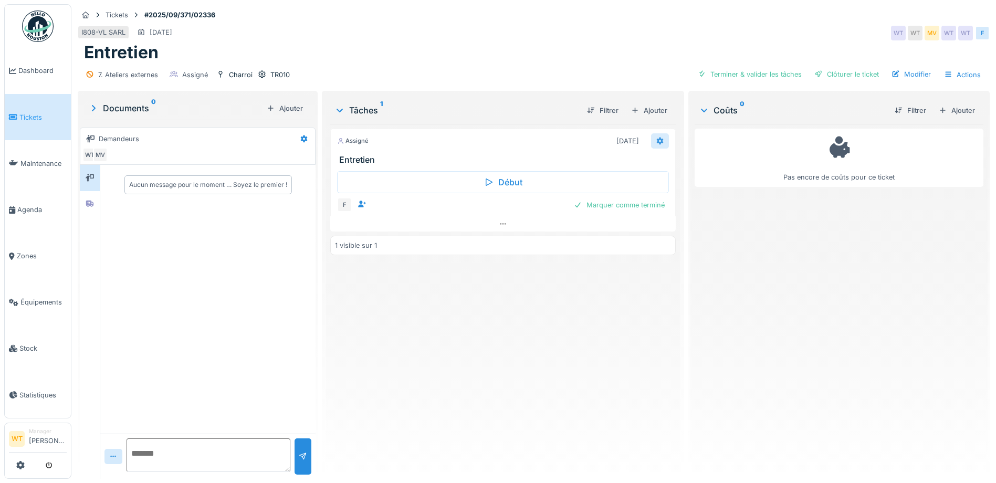
click at [659, 140] on div at bounding box center [660, 140] width 18 height 15
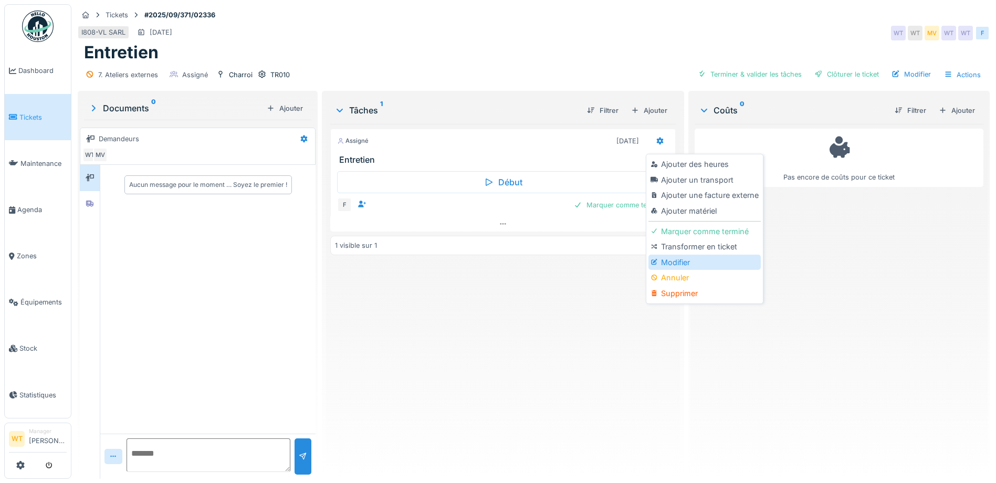
click at [674, 258] on div "Modifier" at bounding box center [704, 263] width 112 height 16
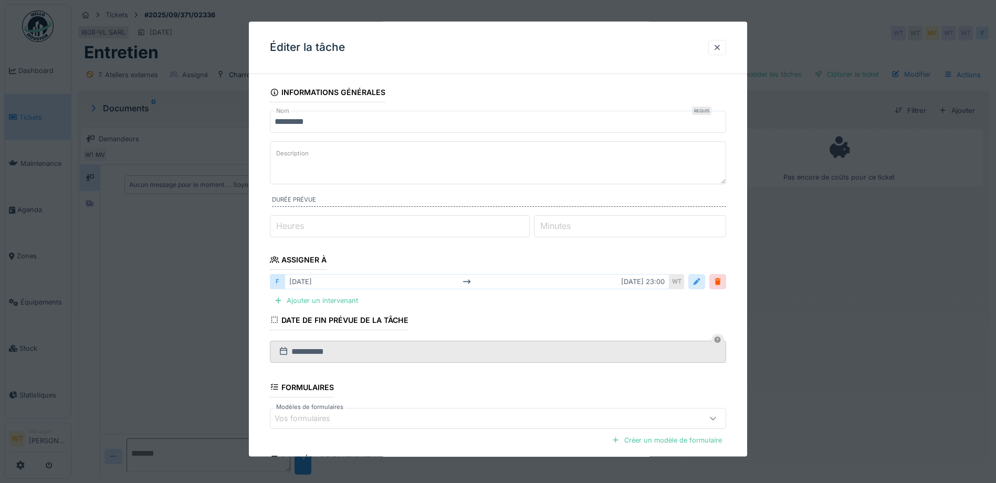
click at [698, 283] on div at bounding box center [696, 282] width 8 height 10
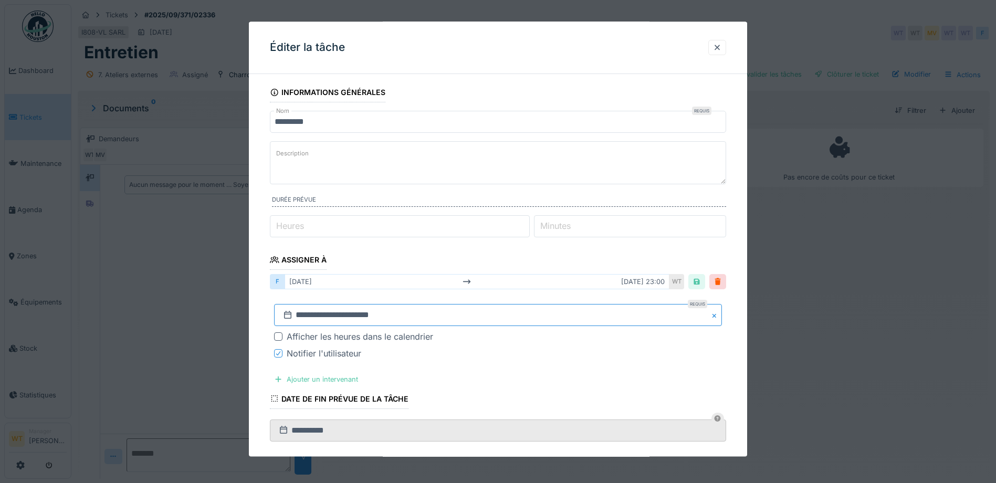
click at [454, 318] on input "**********" at bounding box center [498, 315] width 448 height 22
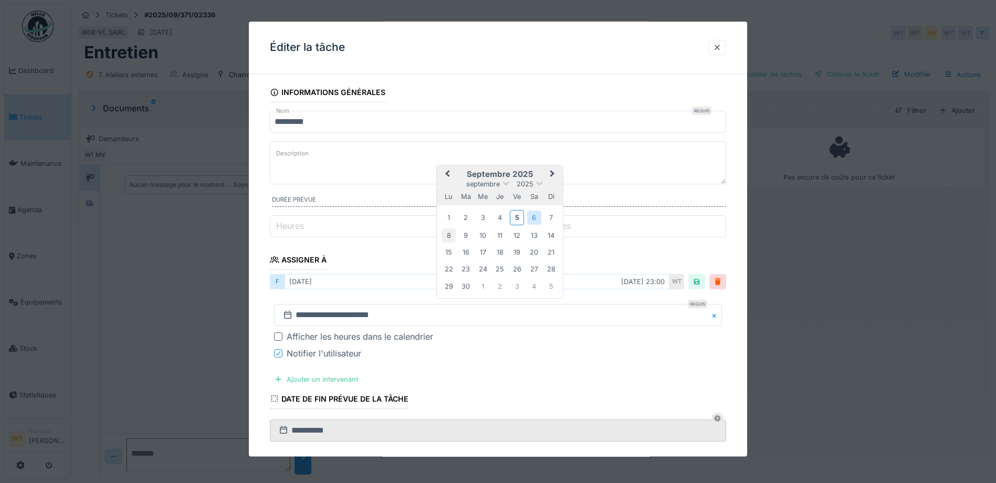
click at [451, 236] on div "8" at bounding box center [448, 235] width 14 height 14
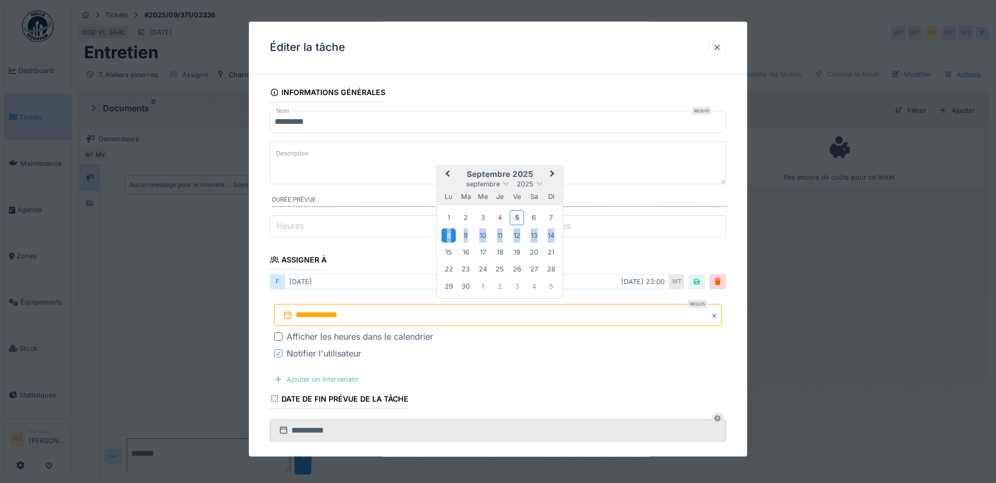
click at [451, 236] on div "8" at bounding box center [448, 235] width 14 height 14
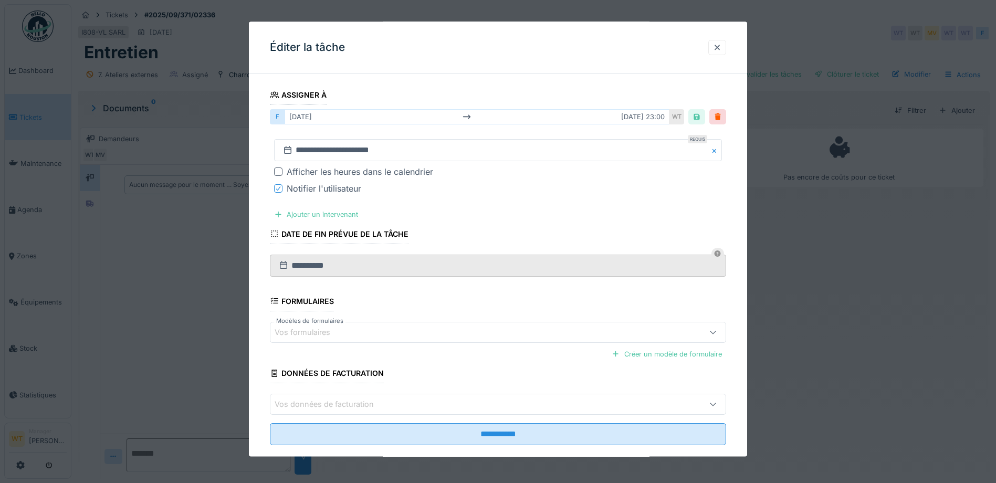
scroll to position [183, 0]
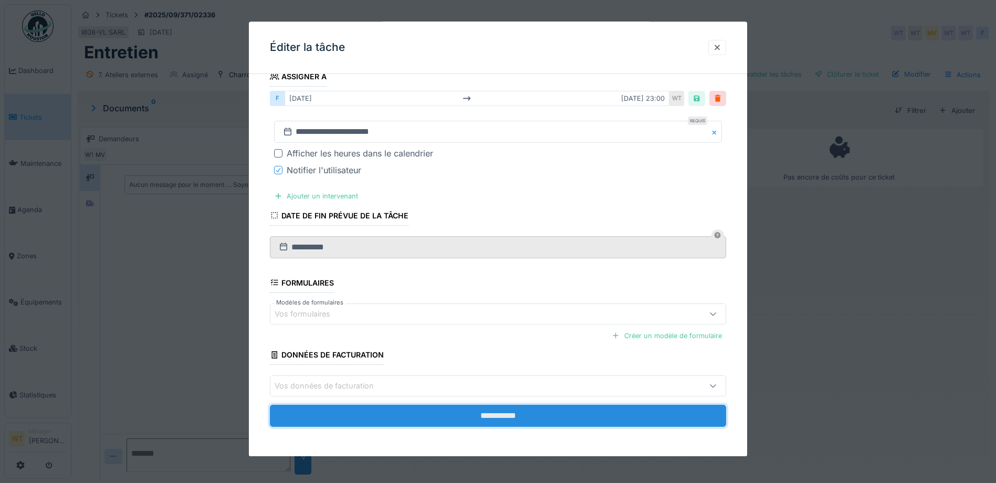
click at [411, 413] on input "**********" at bounding box center [498, 416] width 456 height 22
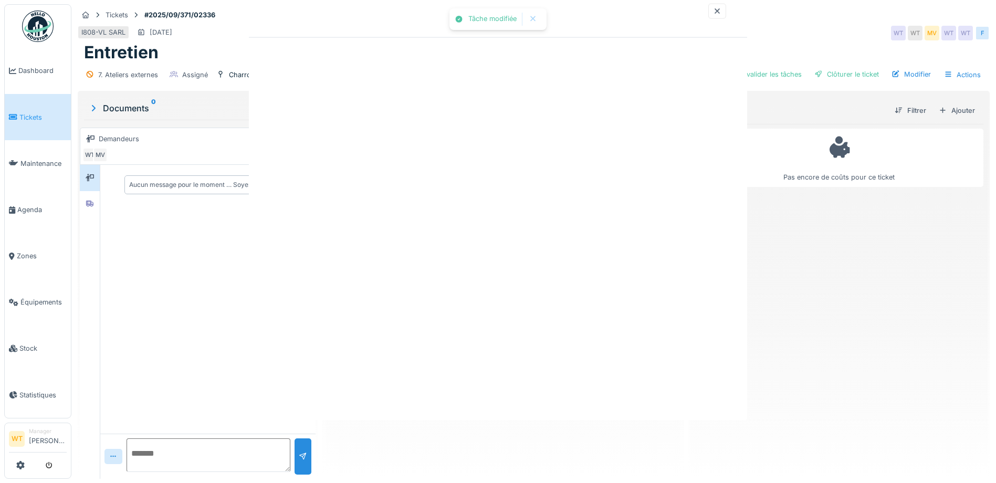
scroll to position [0, 0]
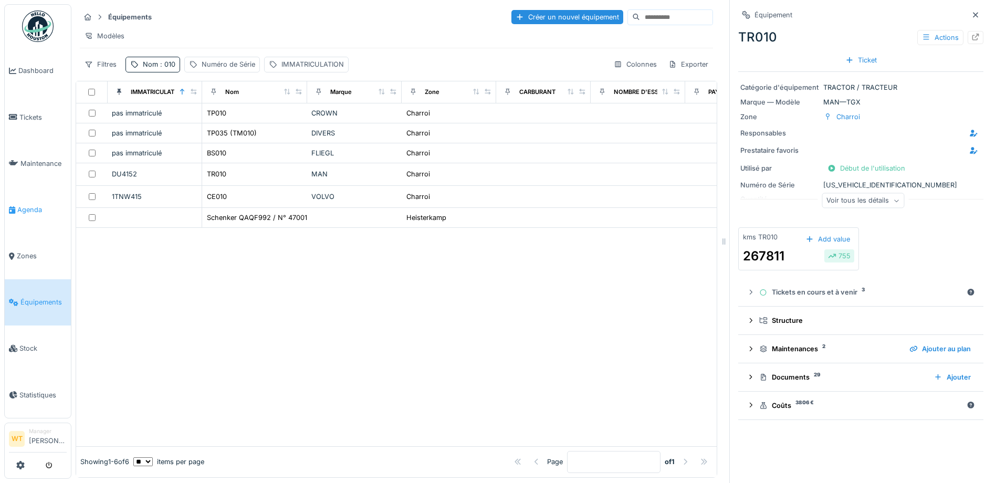
scroll to position [7, 0]
click at [31, 217] on link "Agenda" at bounding box center [38, 209] width 66 height 46
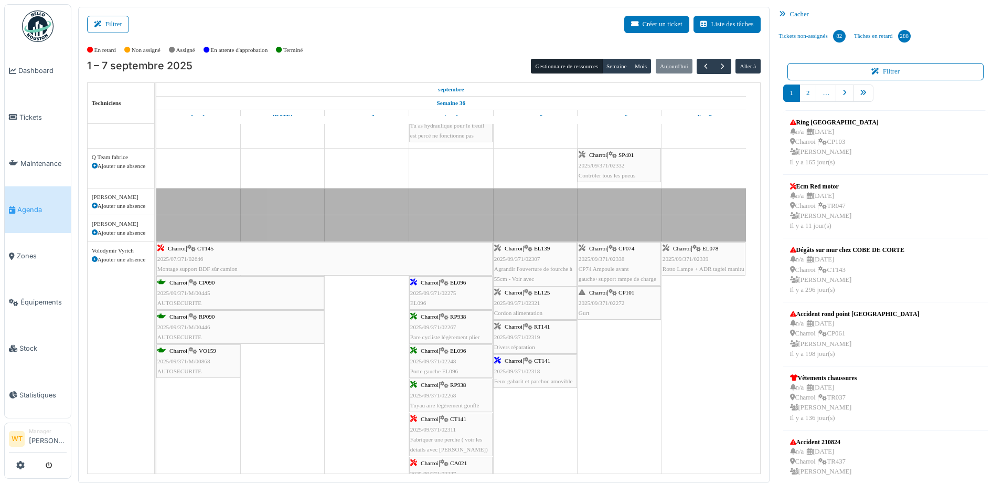
scroll to position [761, 0]
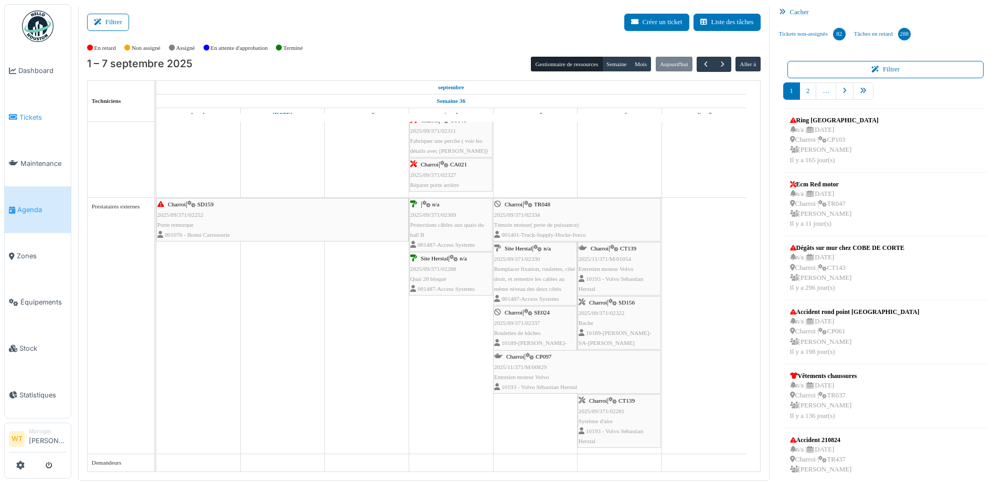
click at [36, 117] on span "Tickets" at bounding box center [42, 117] width 47 height 10
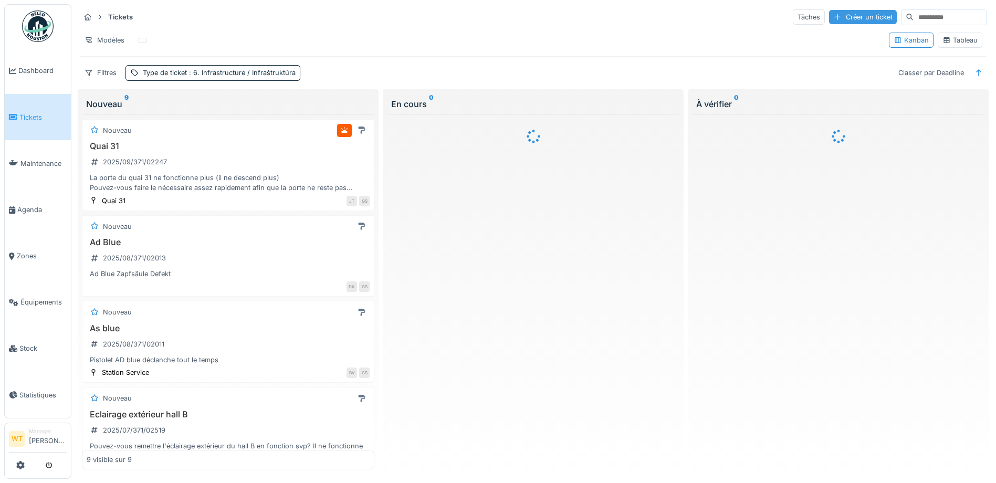
click at [829, 13] on div "Créer un ticket" at bounding box center [863, 17] width 68 height 14
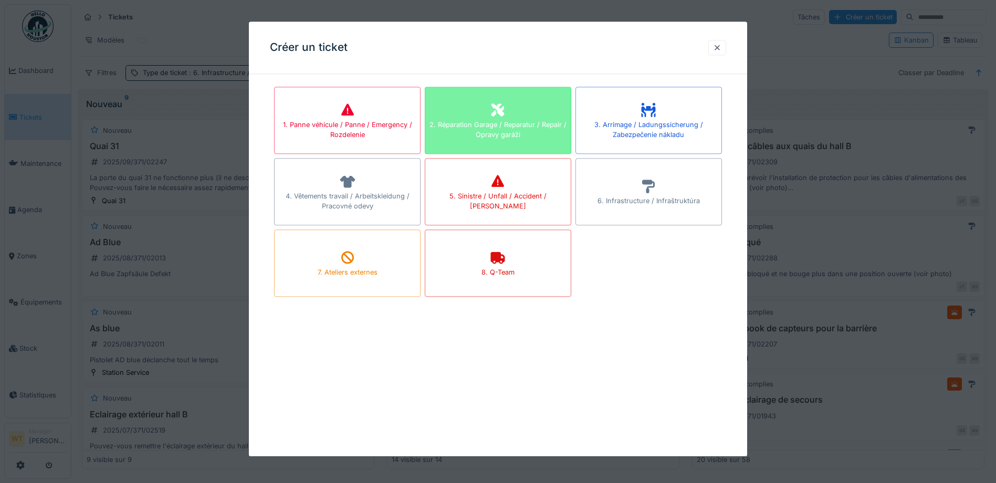
click at [552, 126] on div "2. Réparation Garage / Reparatur / Repair / Opravy garáží" at bounding box center [497, 130] width 145 height 20
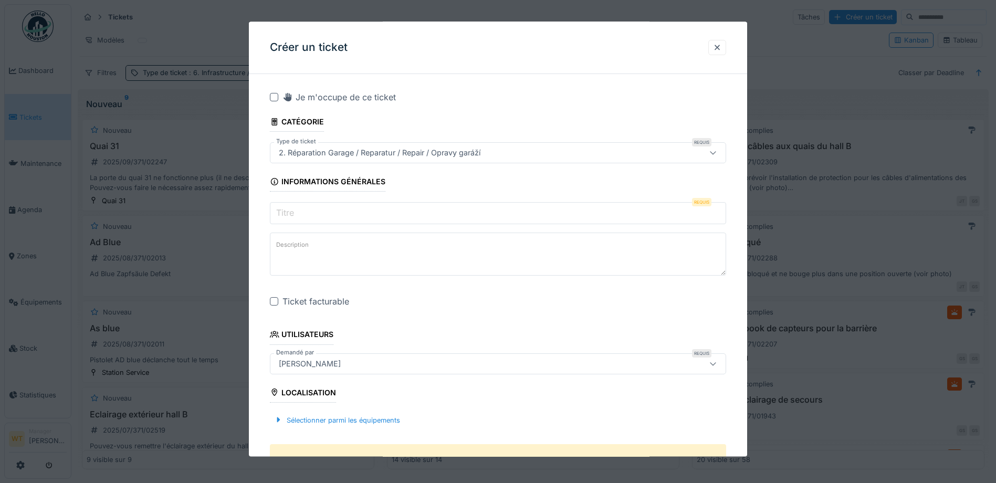
click at [406, 214] on input "Titre" at bounding box center [498, 214] width 456 height 22
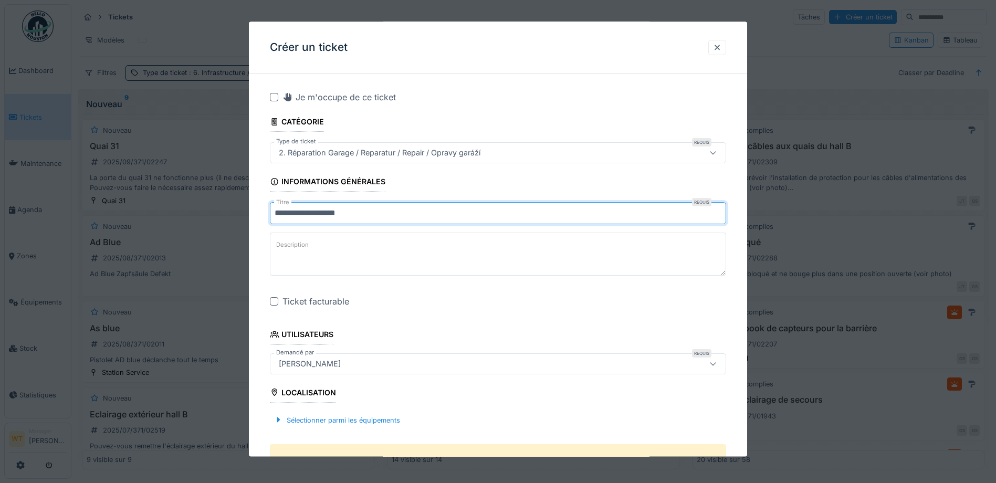
click at [274, 214] on input "**********" at bounding box center [498, 214] width 456 height 22
click at [272, 211] on input "**********" at bounding box center [498, 214] width 456 height 22
click at [275, 211] on input "**********" at bounding box center [498, 214] width 456 height 22
click at [295, 214] on input "**********" at bounding box center [498, 214] width 456 height 22
click at [425, 216] on input "**********" at bounding box center [498, 214] width 456 height 22
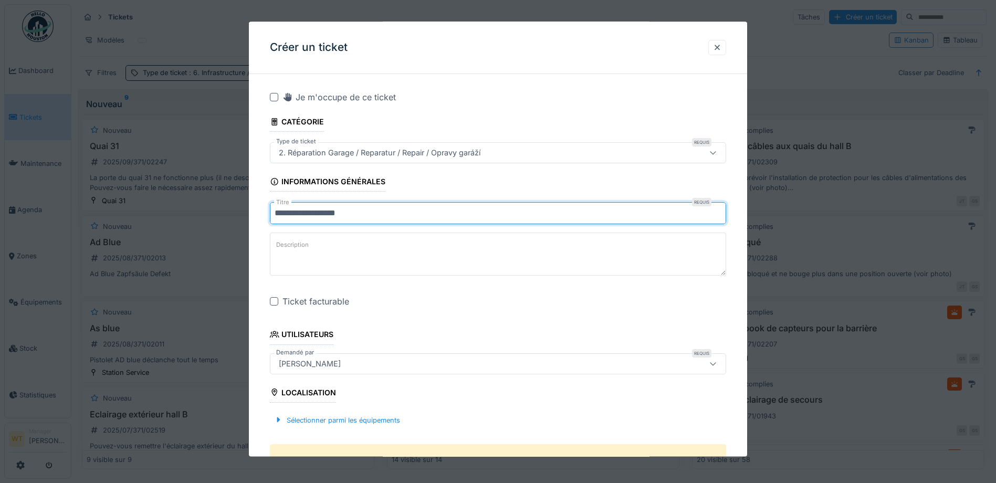
click at [277, 214] on input "**********" at bounding box center [498, 214] width 456 height 22
click at [365, 213] on input "**********" at bounding box center [498, 214] width 456 height 22
click at [362, 215] on input "**********" at bounding box center [498, 214] width 456 height 22
click at [417, 209] on input "**********" at bounding box center [498, 214] width 456 height 22
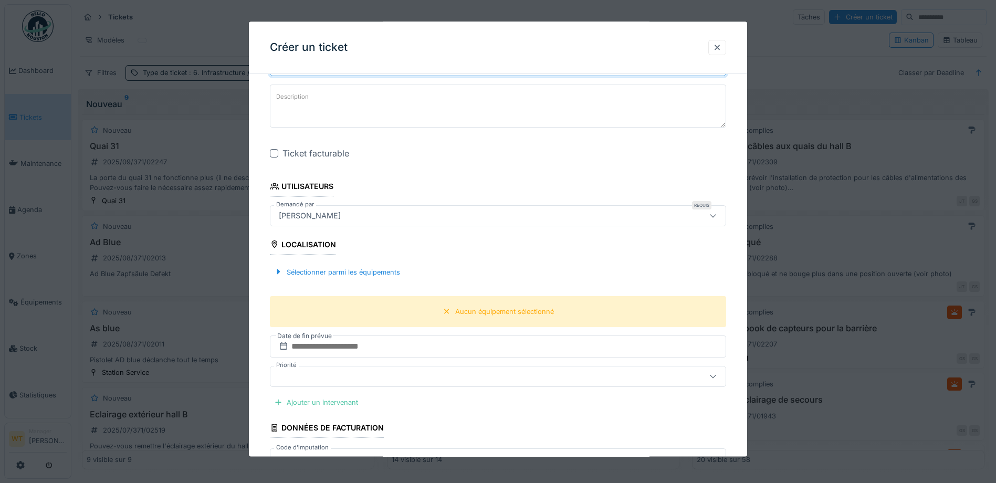
scroll to position [157, 0]
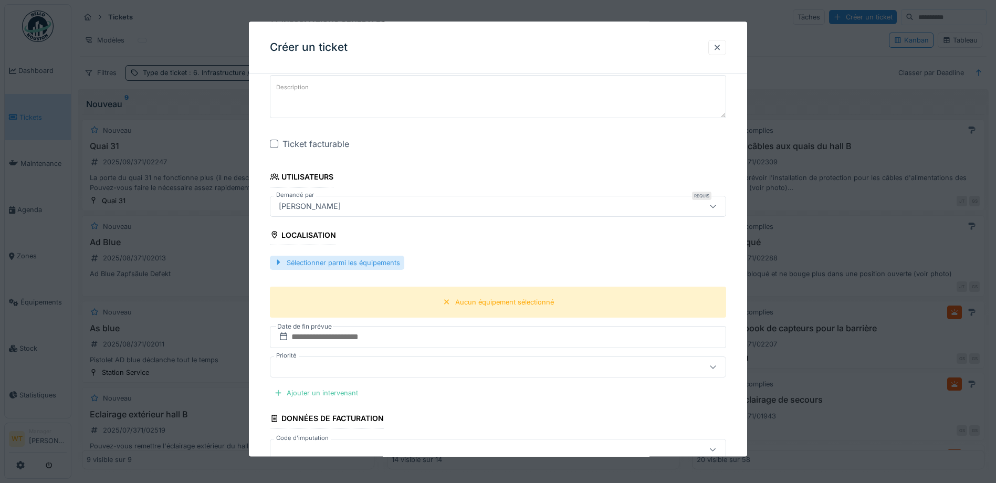
type input "**********"
click at [387, 265] on div "Sélectionner parmi les équipements" at bounding box center [337, 263] width 134 height 14
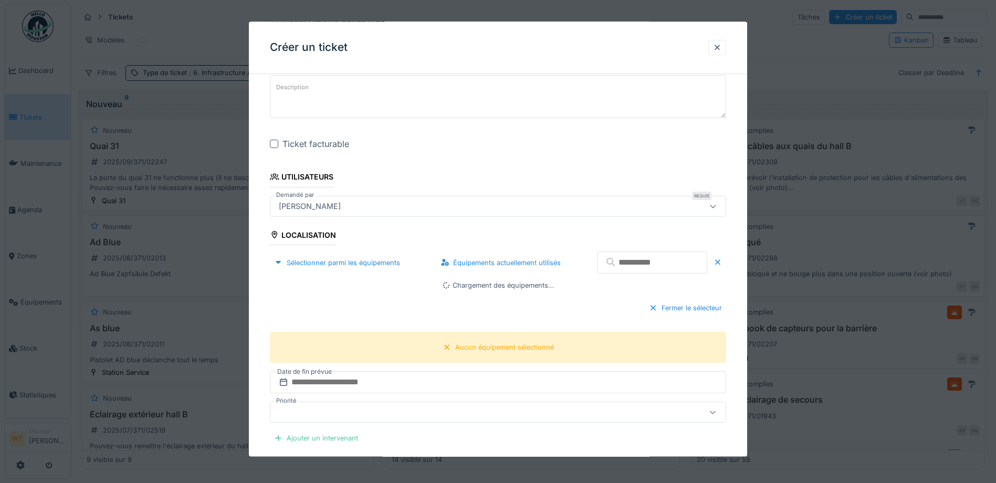
click at [634, 263] on input "text" at bounding box center [652, 263] width 110 height 22
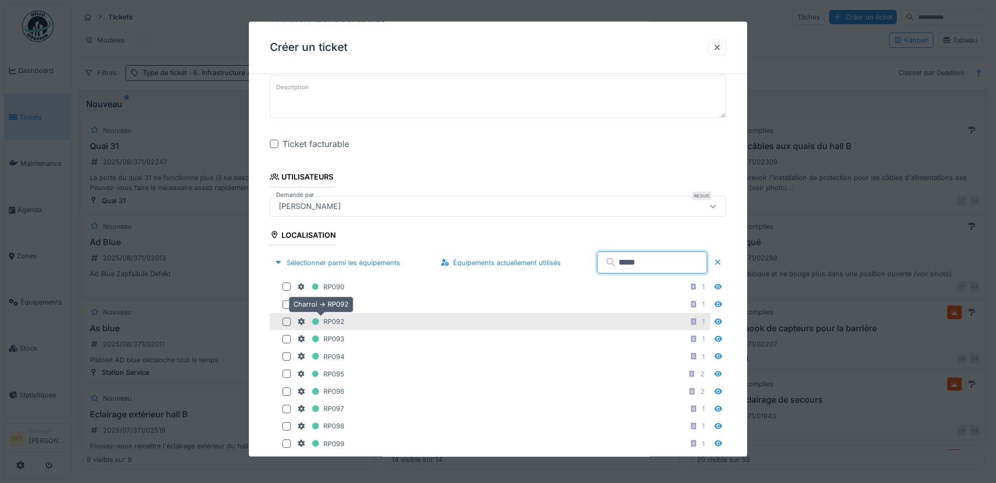
type input "*****"
click at [343, 324] on div "RP092" at bounding box center [320, 321] width 47 height 13
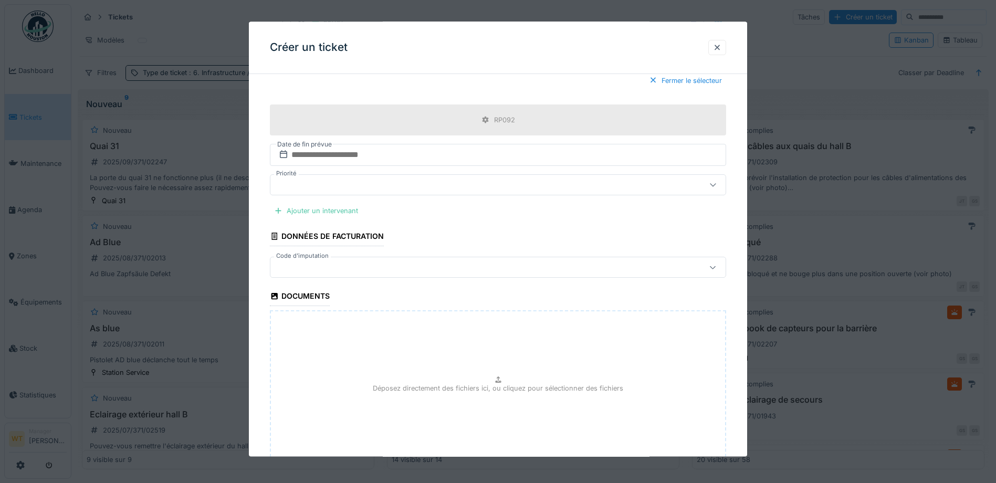
scroll to position [577, 0]
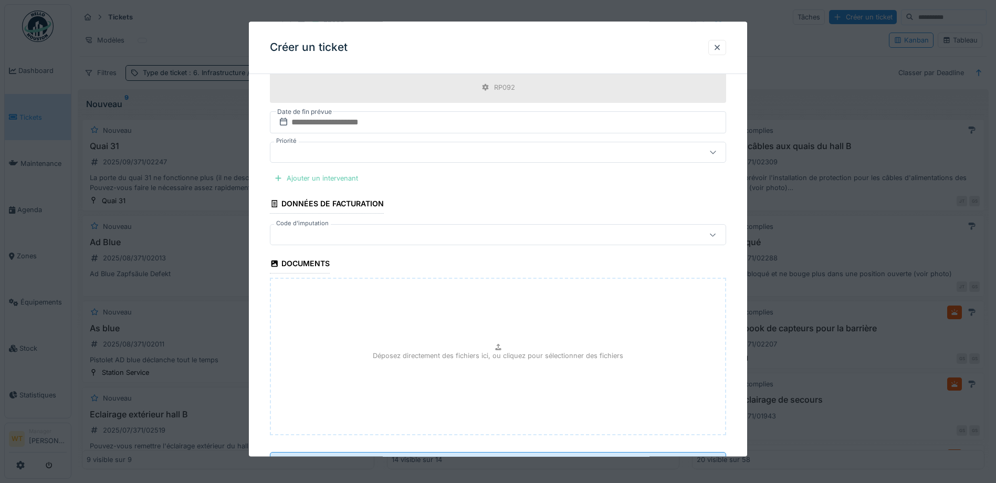
click at [343, 181] on div "Ajouter un intervenant" at bounding box center [316, 178] width 92 height 14
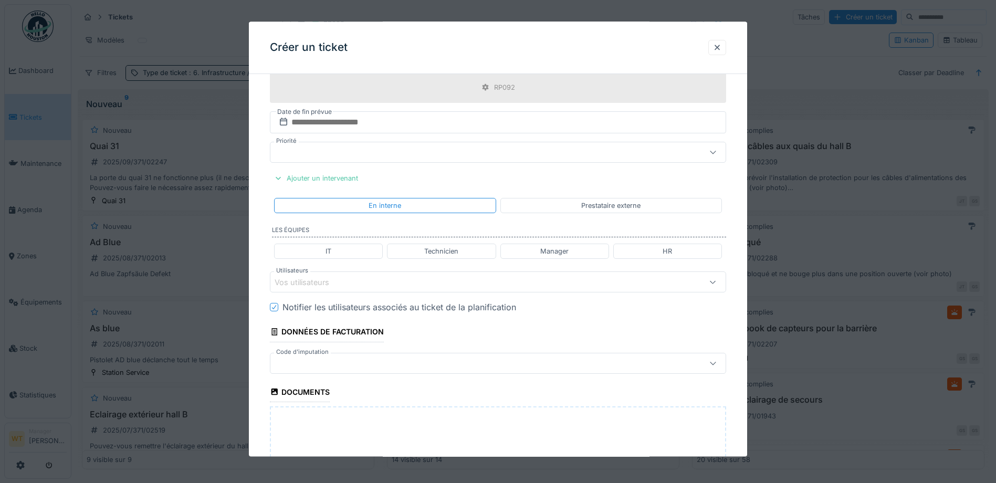
click at [425, 287] on div "Vos utilisateurs" at bounding box center [470, 283] width 393 height 12
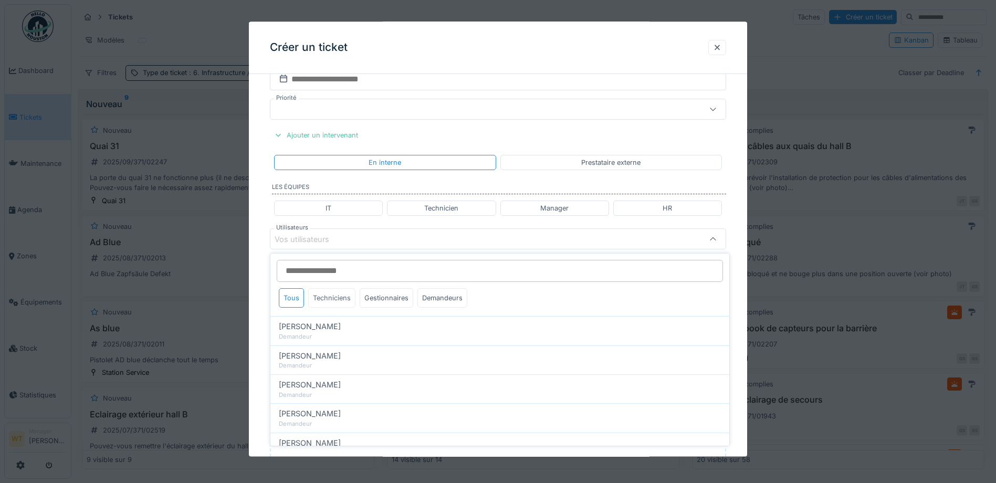
click at [333, 298] on div "Techniciens" at bounding box center [331, 297] width 47 height 19
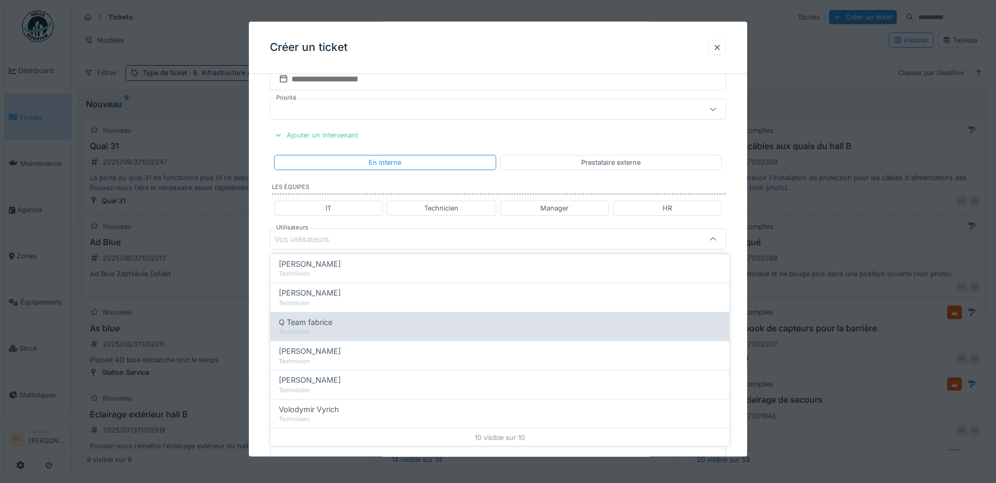
scroll to position [180, 0]
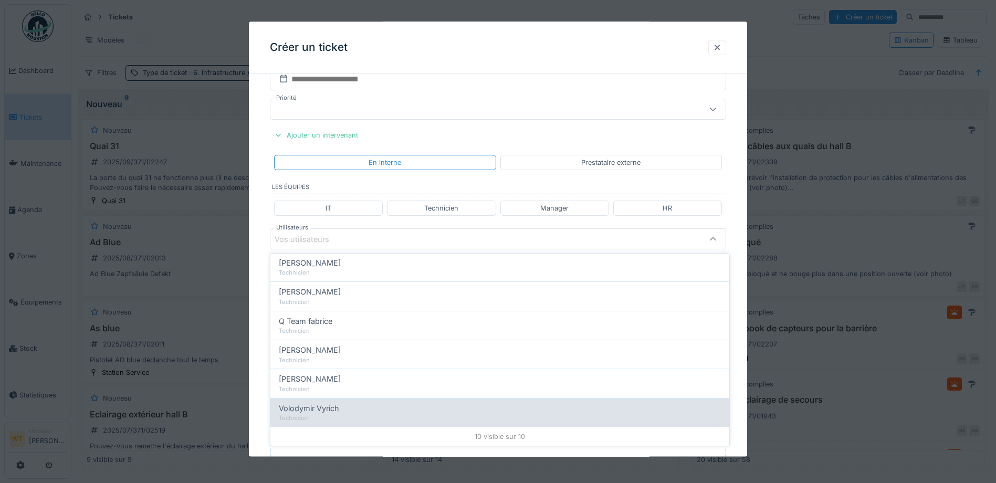
click at [333, 413] on span "Volodymir Vyrich" at bounding box center [309, 409] width 60 height 12
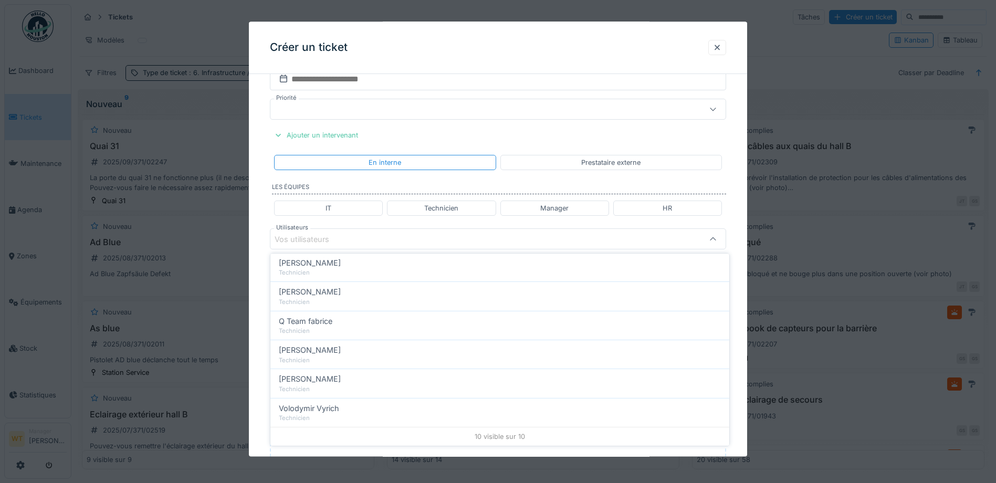
type input "*****"
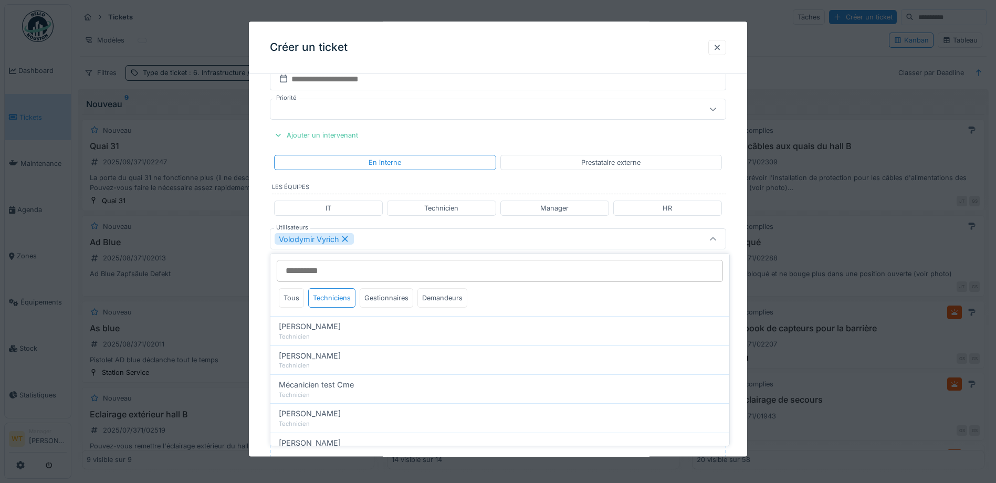
click at [388, 242] on div "Volodymir Vyrich" at bounding box center [470, 240] width 393 height 12
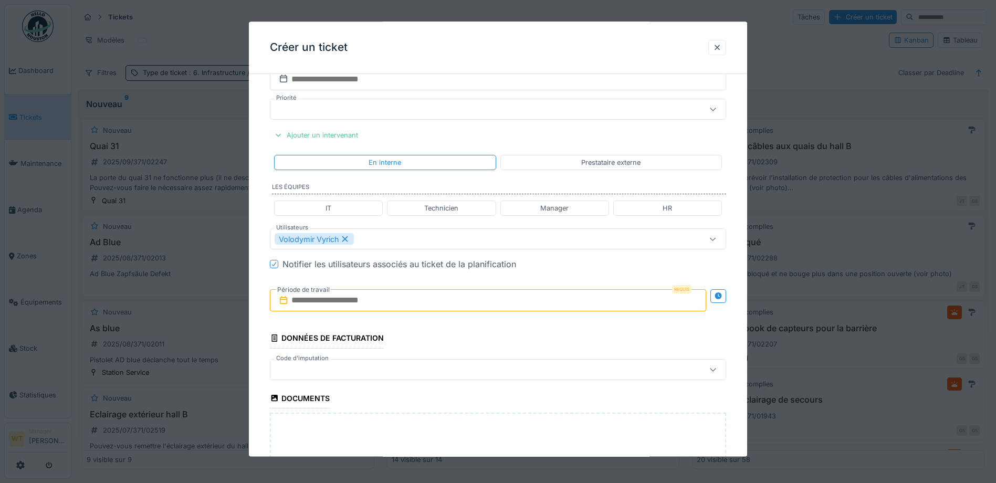
click at [361, 307] on input "text" at bounding box center [488, 301] width 436 height 22
click at [507, 369] on div "5" at bounding box center [507, 369] width 14 height 15
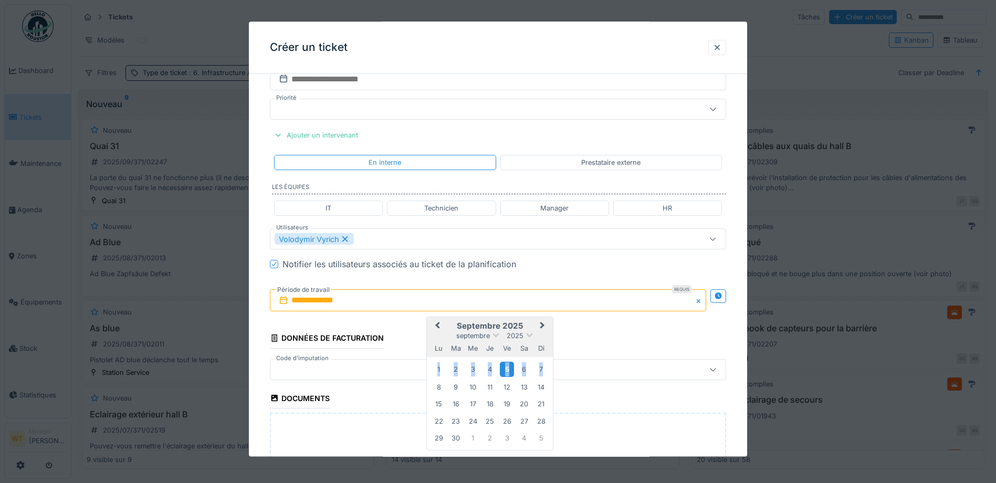
click at [507, 369] on div "5" at bounding box center [507, 369] width 14 height 15
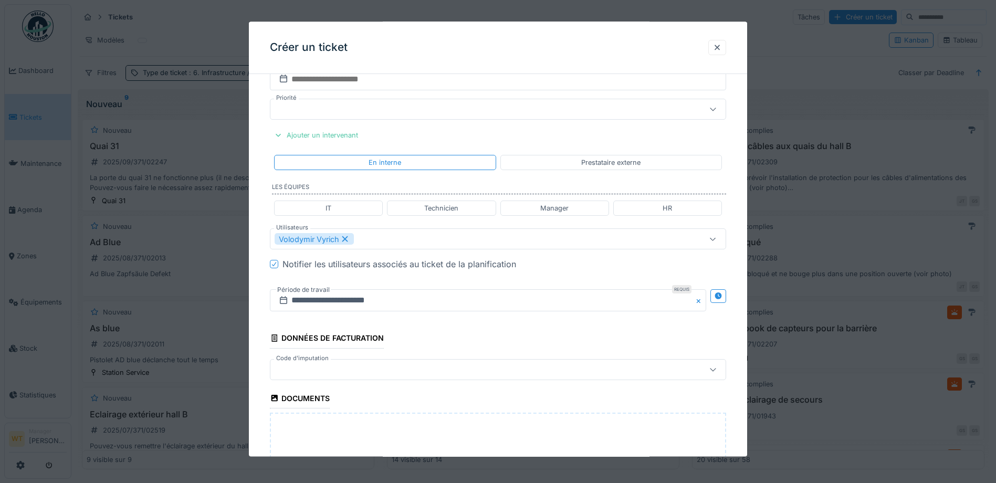
click at [360, 364] on div at bounding box center [470, 370] width 393 height 12
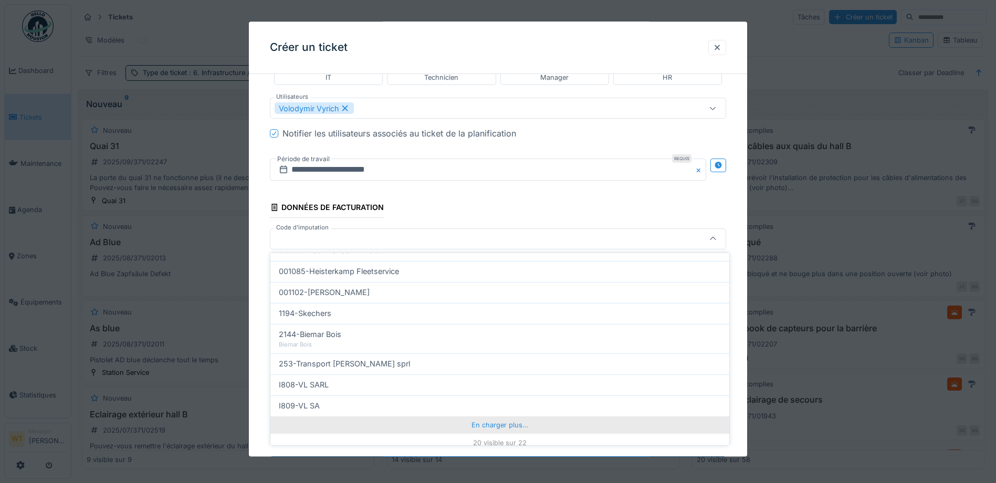
scroll to position [335, 0]
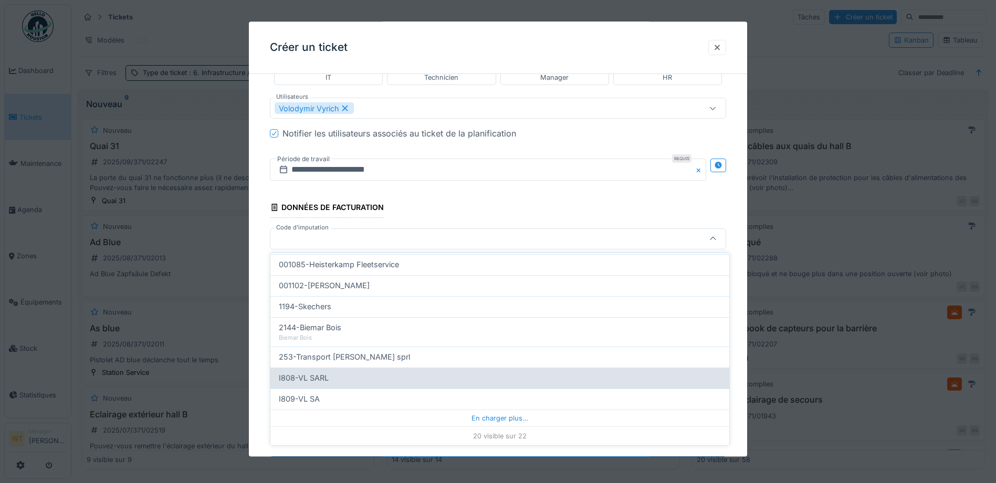
click at [352, 374] on div "I808-VL SARL" at bounding box center [500, 378] width 442 height 12
type input "***"
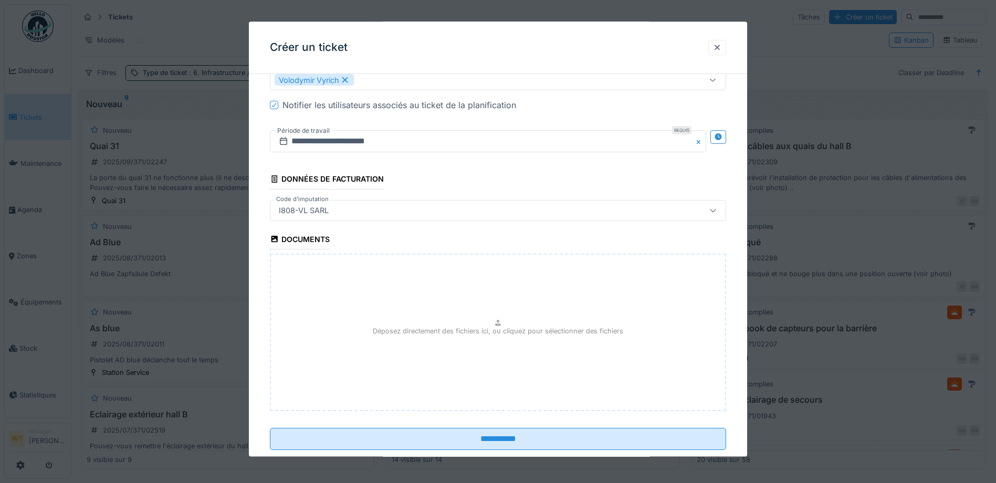
scroll to position [802, 0]
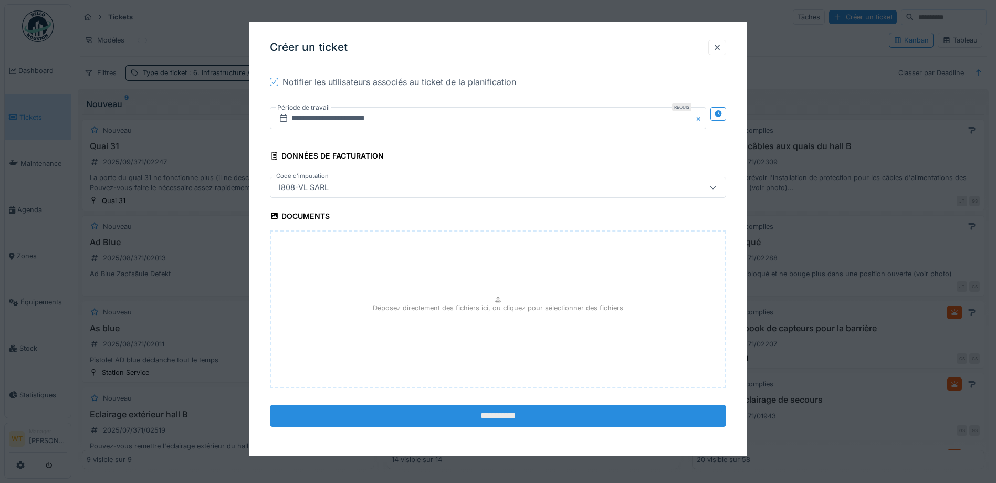
click at [417, 422] on input "**********" at bounding box center [498, 416] width 456 height 22
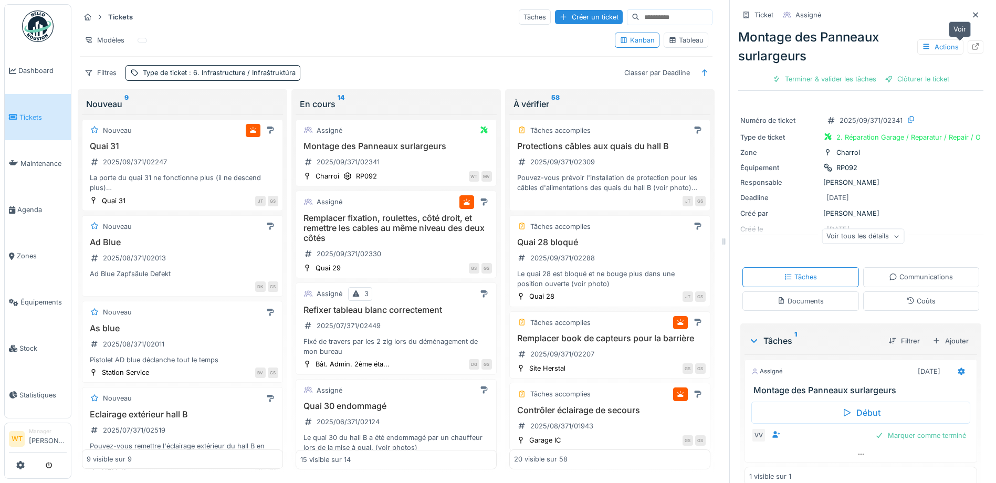
click at [972, 49] on icon at bounding box center [975, 46] width 7 height 7
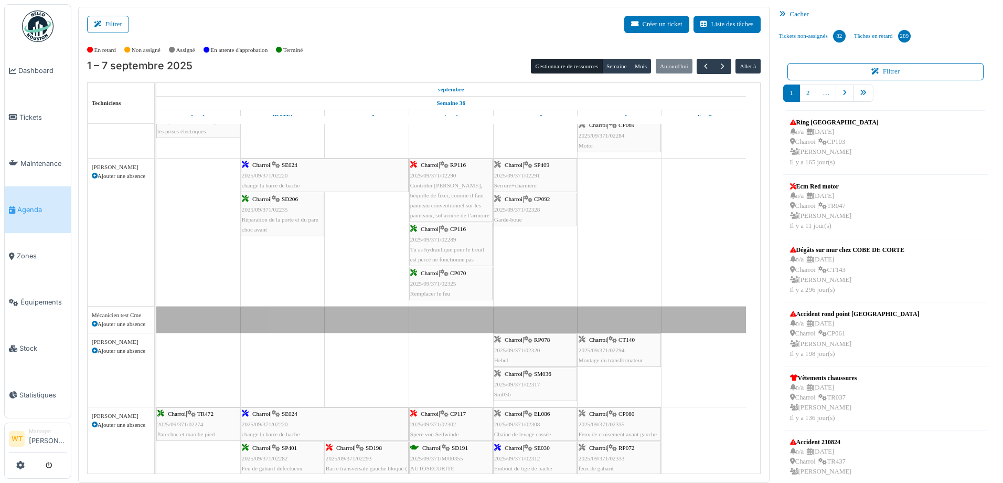
scroll to position [315, 0]
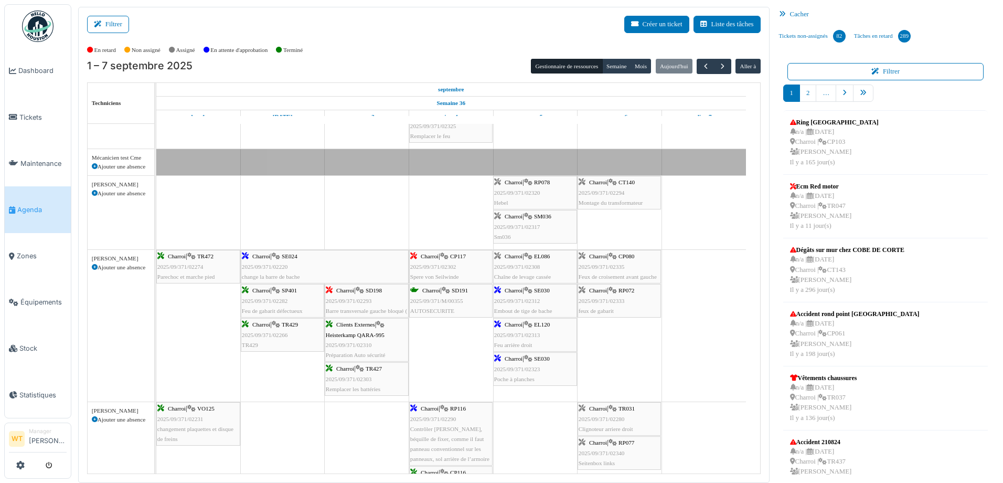
click at [532, 264] on span "2025/09/371/02308" at bounding box center [517, 266] width 46 height 6
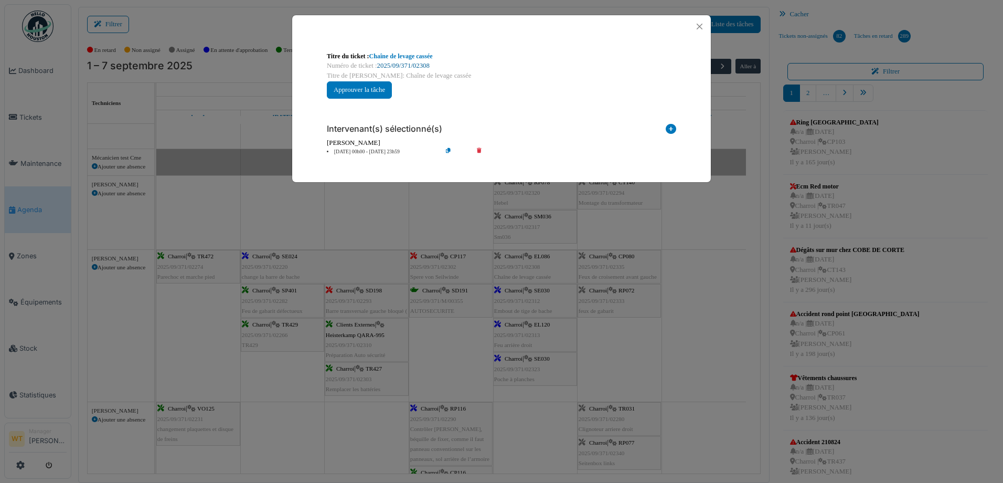
click at [406, 62] on link "2025/09/371/02308" at bounding box center [403, 65] width 52 height 7
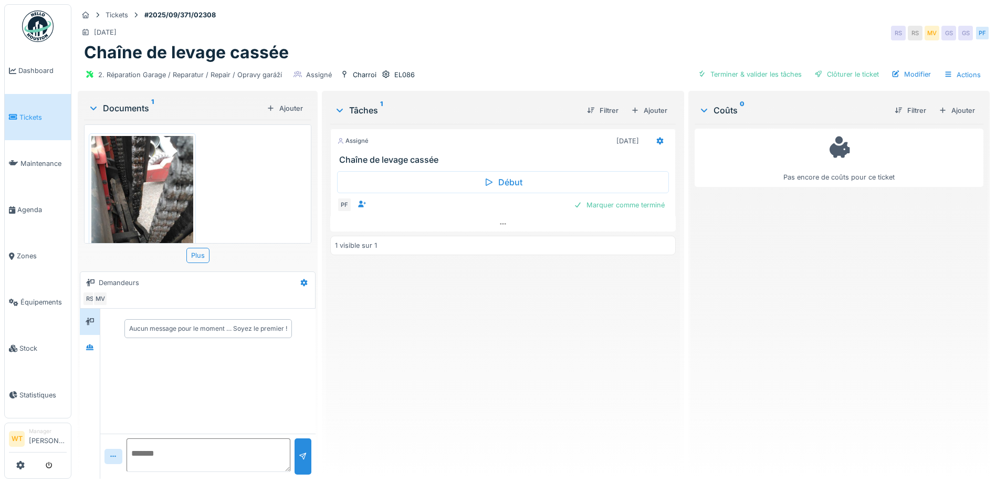
click at [143, 184] on img at bounding box center [142, 203] width 102 height 135
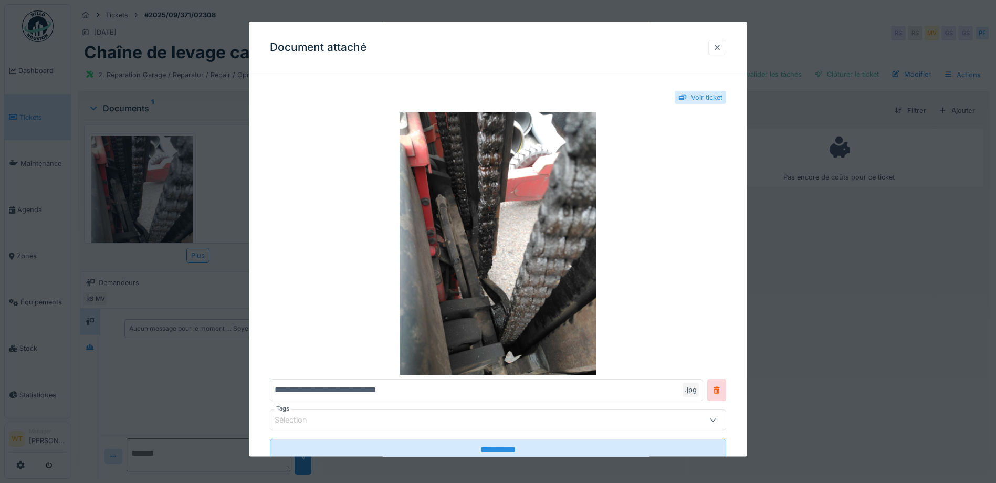
click at [721, 47] on div at bounding box center [717, 48] width 8 height 10
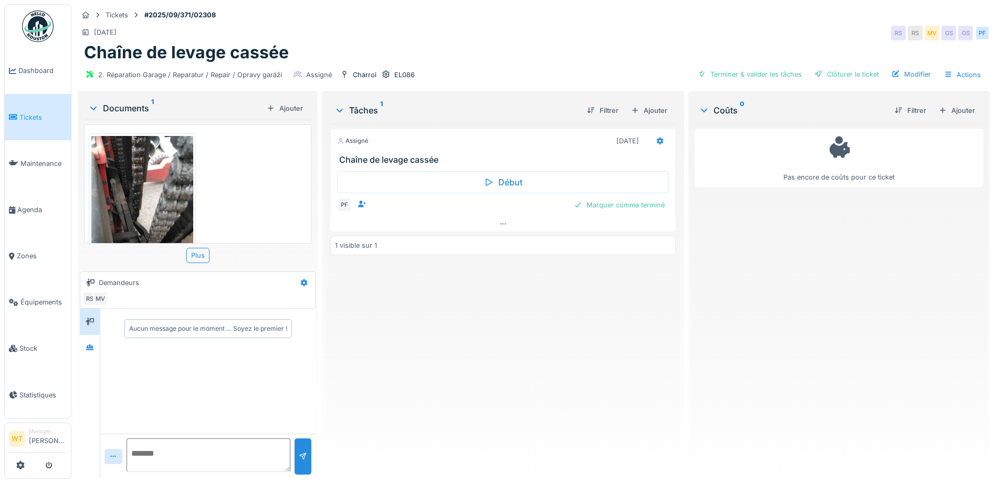
click at [145, 188] on img at bounding box center [142, 203] width 102 height 135
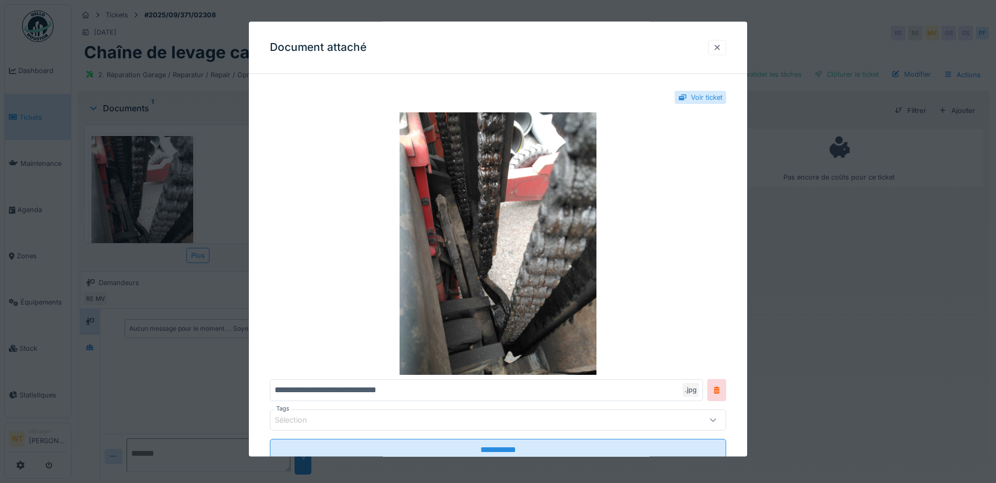
click at [721, 50] on div at bounding box center [717, 48] width 8 height 10
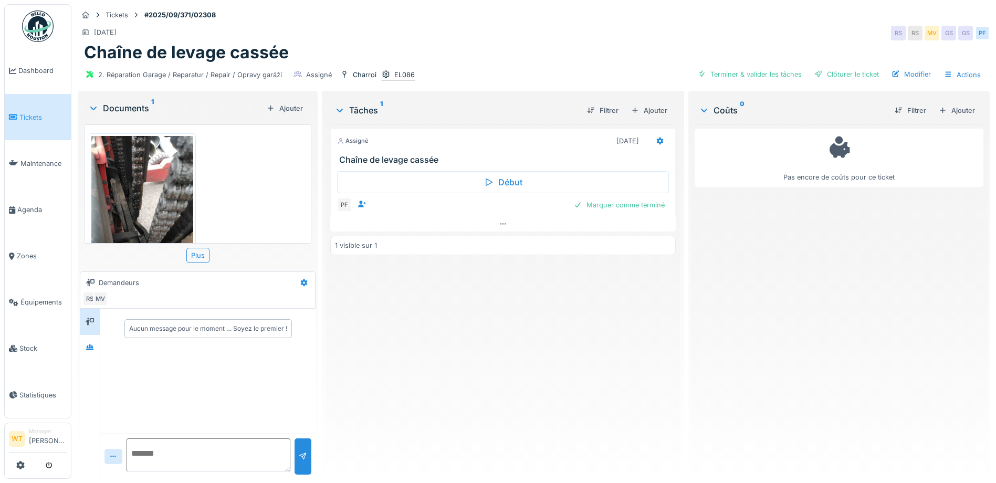
click at [396, 78] on div "EL086" at bounding box center [404, 75] width 20 height 10
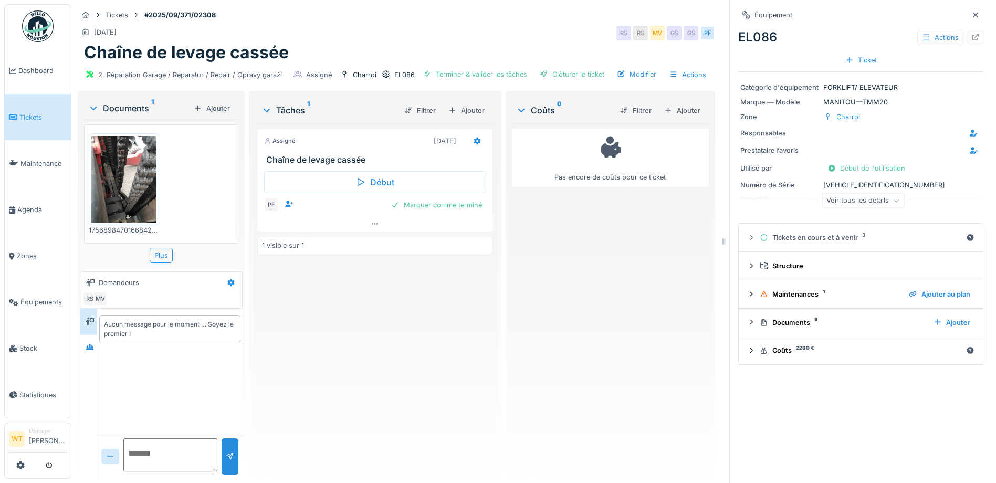
click at [865, 198] on div "Voir tous les détails" at bounding box center [862, 200] width 82 height 15
